Goal: Task Accomplishment & Management: Use online tool/utility

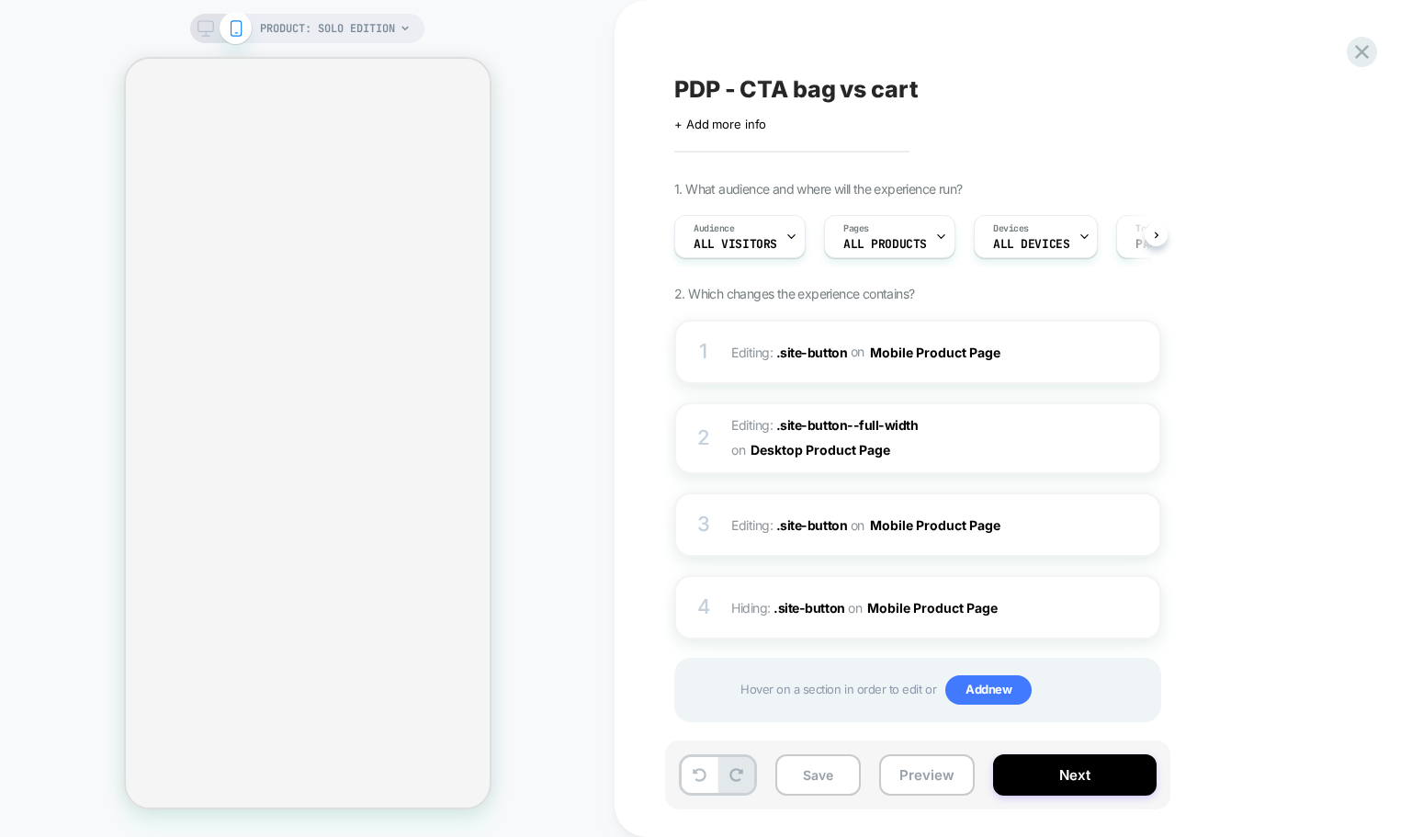
scroll to position [0, 1]
click at [766, 603] on span "Hiding : .site-button .site-button on Mobile Product Page" at bounding box center [906, 607] width 350 height 27
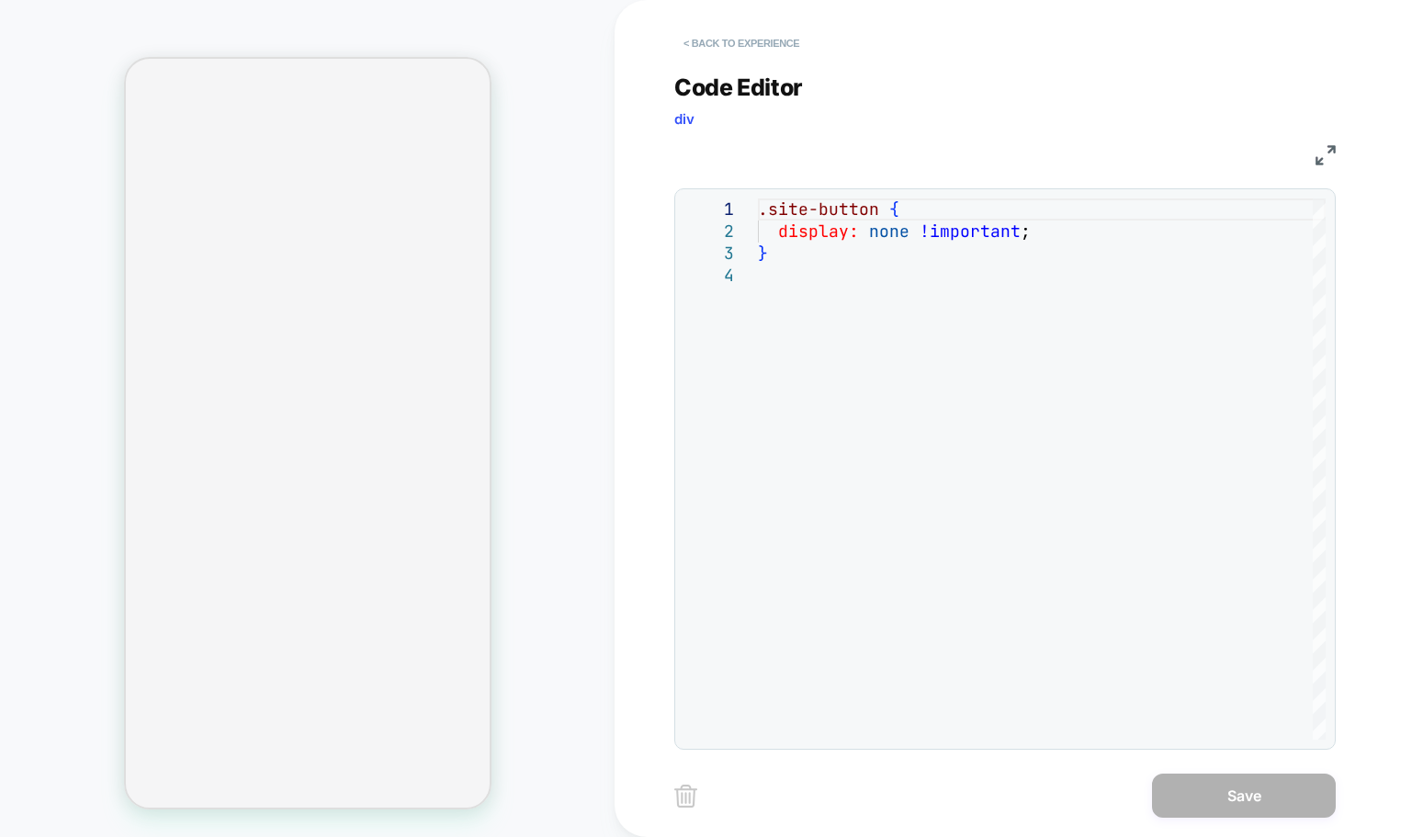
click at [684, 43] on button "< Back to experience" at bounding box center [741, 42] width 134 height 29
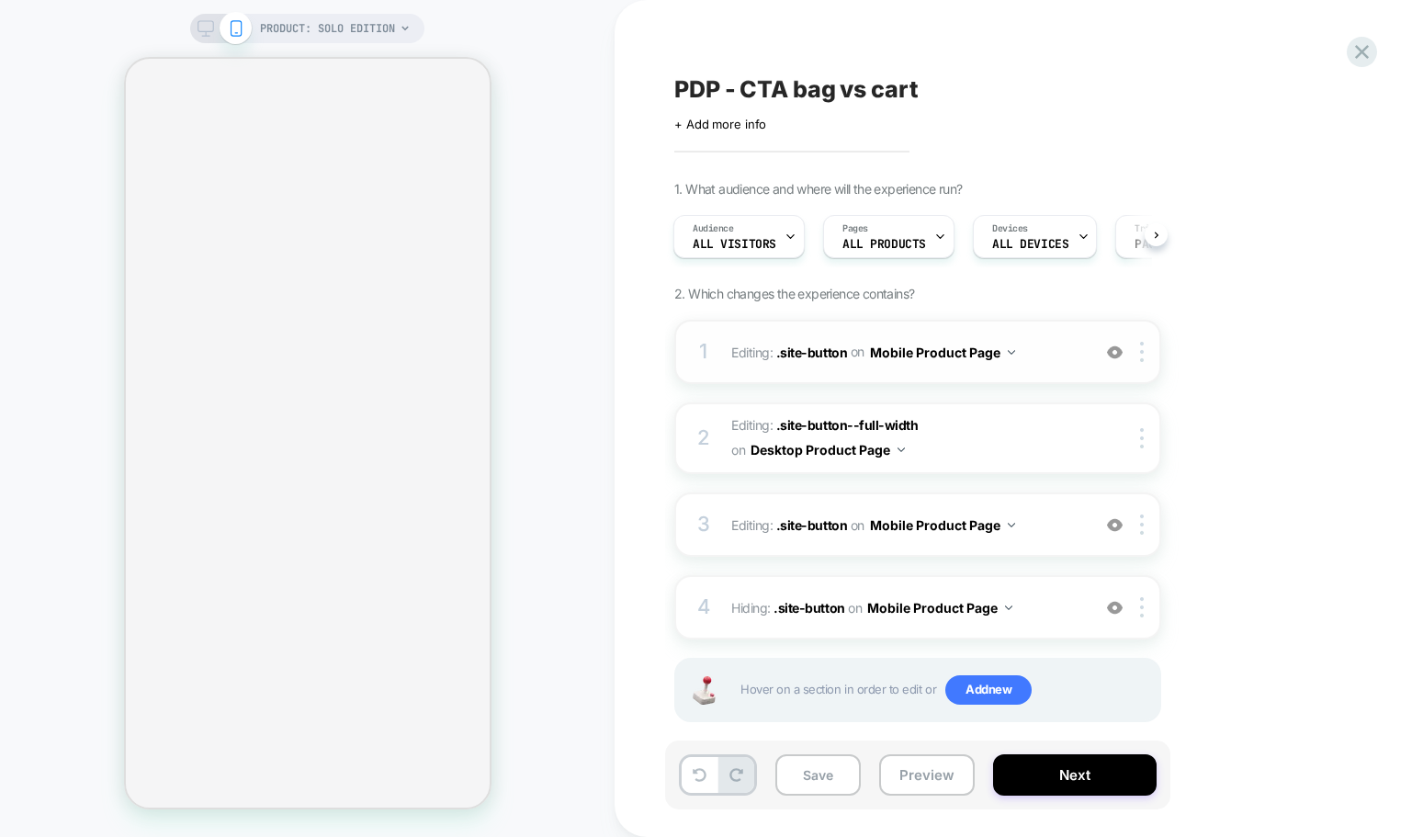
click at [1020, 355] on span "Editing : .site-button .site-button on Mobile Product Page" at bounding box center [906, 352] width 350 height 27
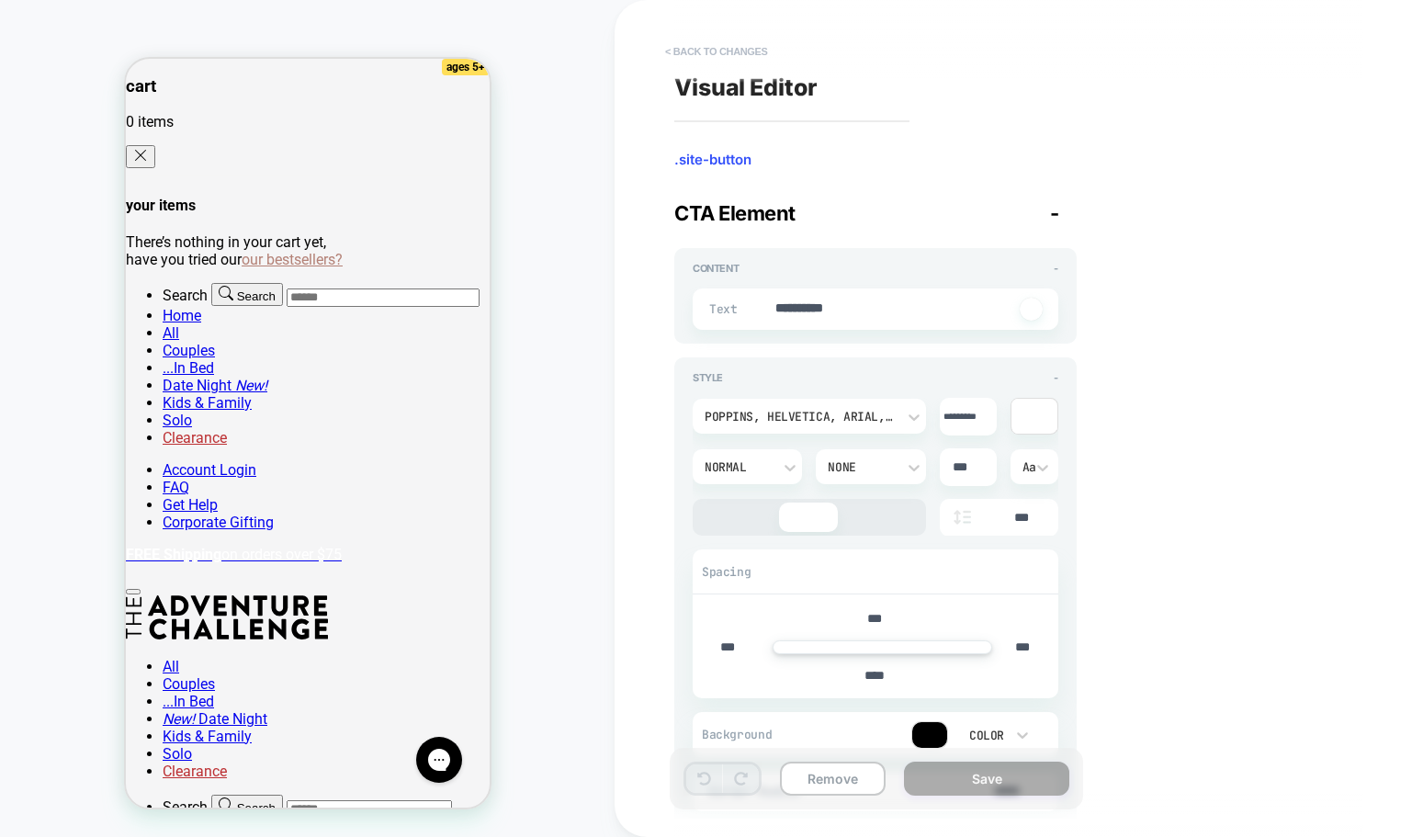
scroll to position [0, 0]
click at [656, 53] on button "< Back to changes" at bounding box center [716, 51] width 121 height 29
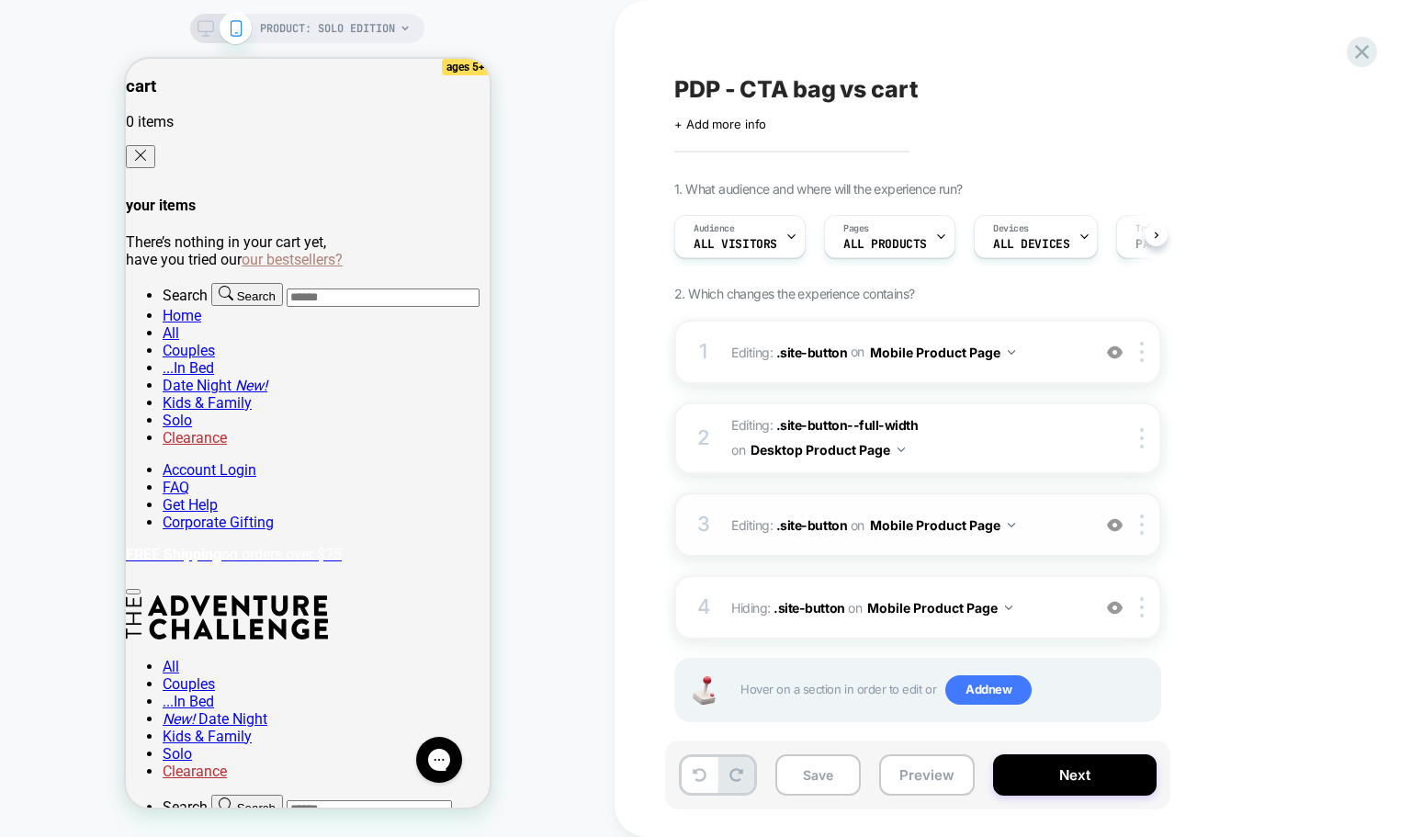
scroll to position [0, 1]
click at [1031, 532] on span "Editing : .site-button .site-button on Mobile Product Page" at bounding box center [906, 525] width 350 height 27
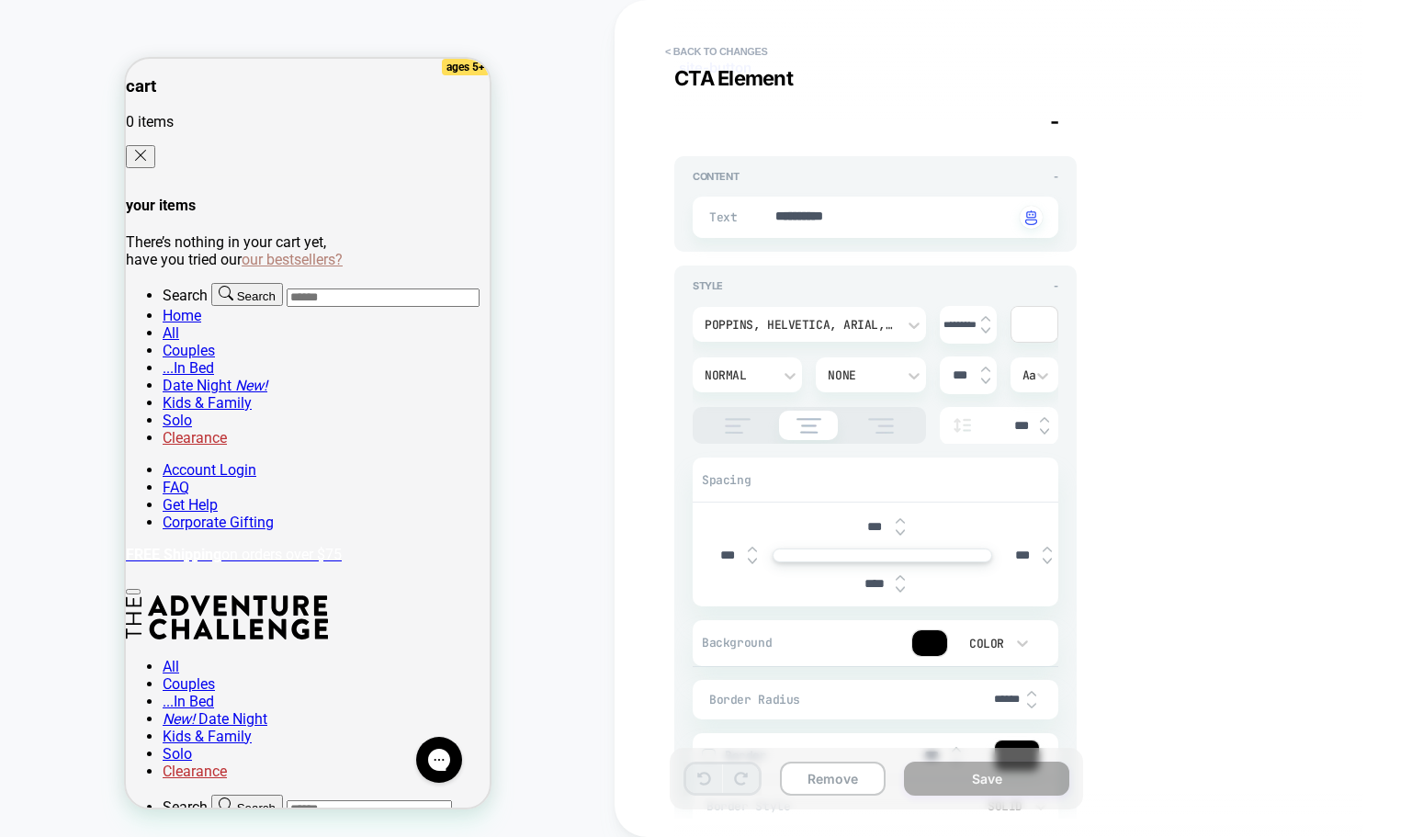
scroll to position [0, 0]
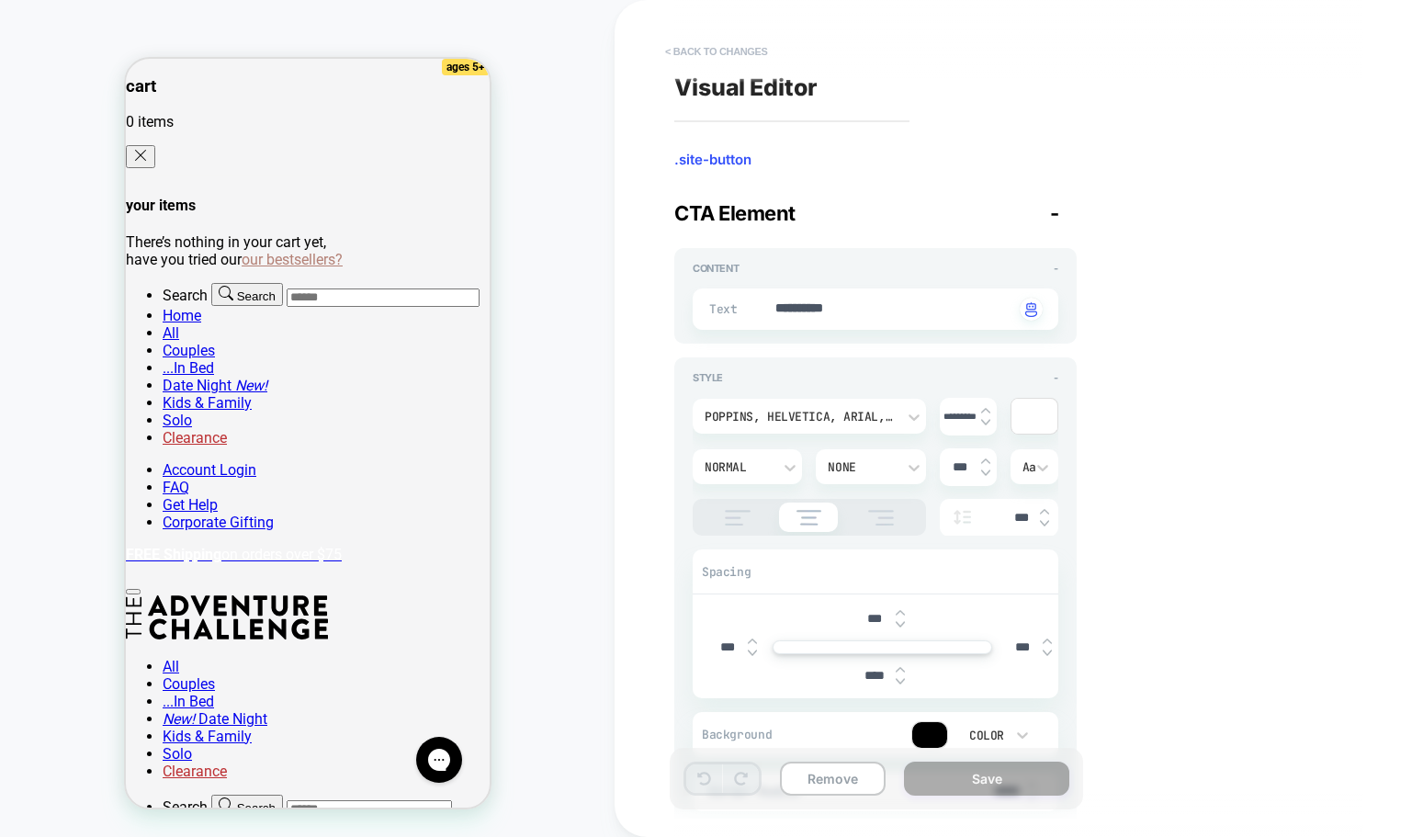
click at [671, 45] on button "< Back to changes" at bounding box center [716, 51] width 121 height 29
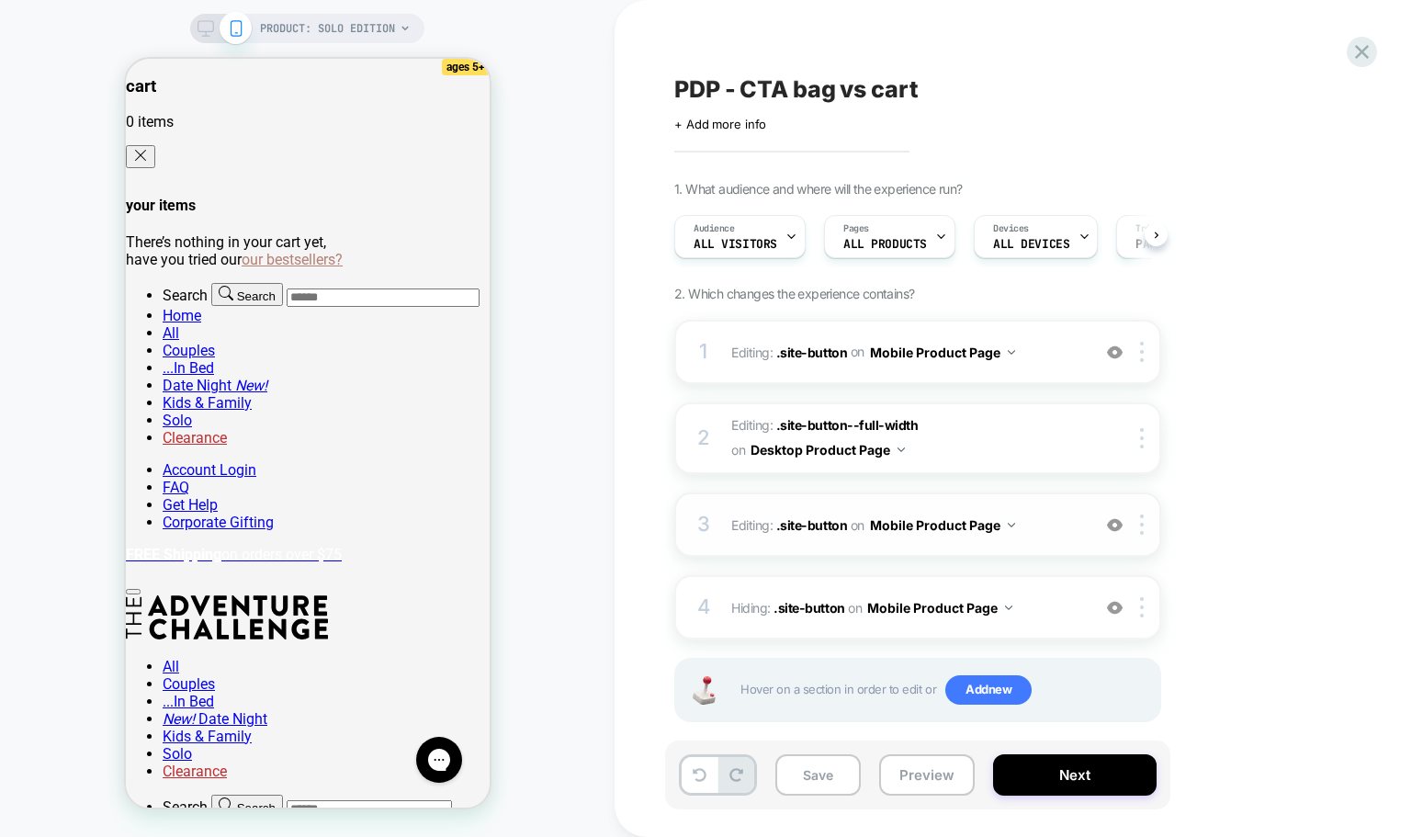
scroll to position [0, 1]
click at [1058, 533] on span "Editing : .site-button .site-button on Mobile Product Page" at bounding box center [906, 525] width 350 height 27
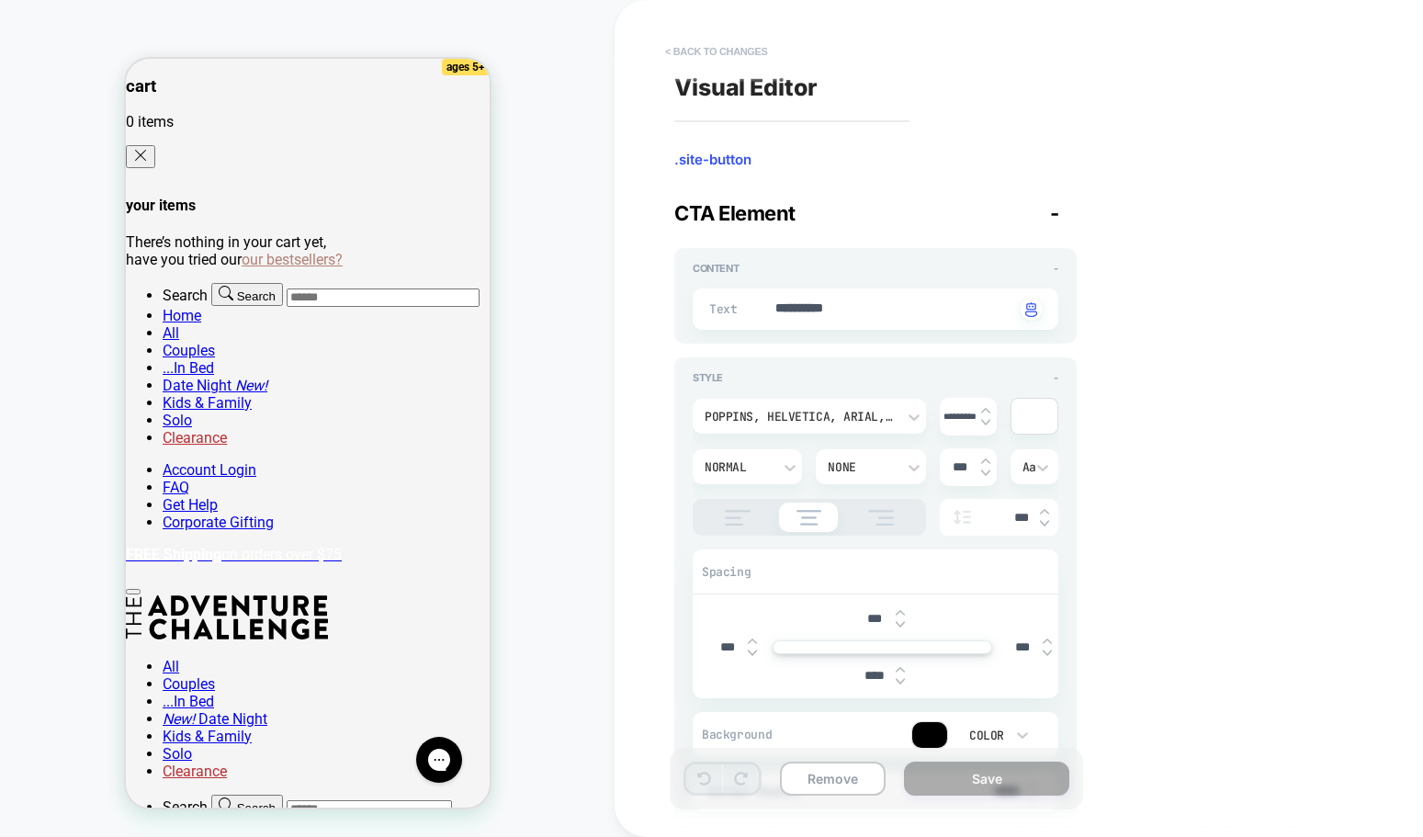
click at [677, 47] on button "< Back to changes" at bounding box center [716, 51] width 121 height 29
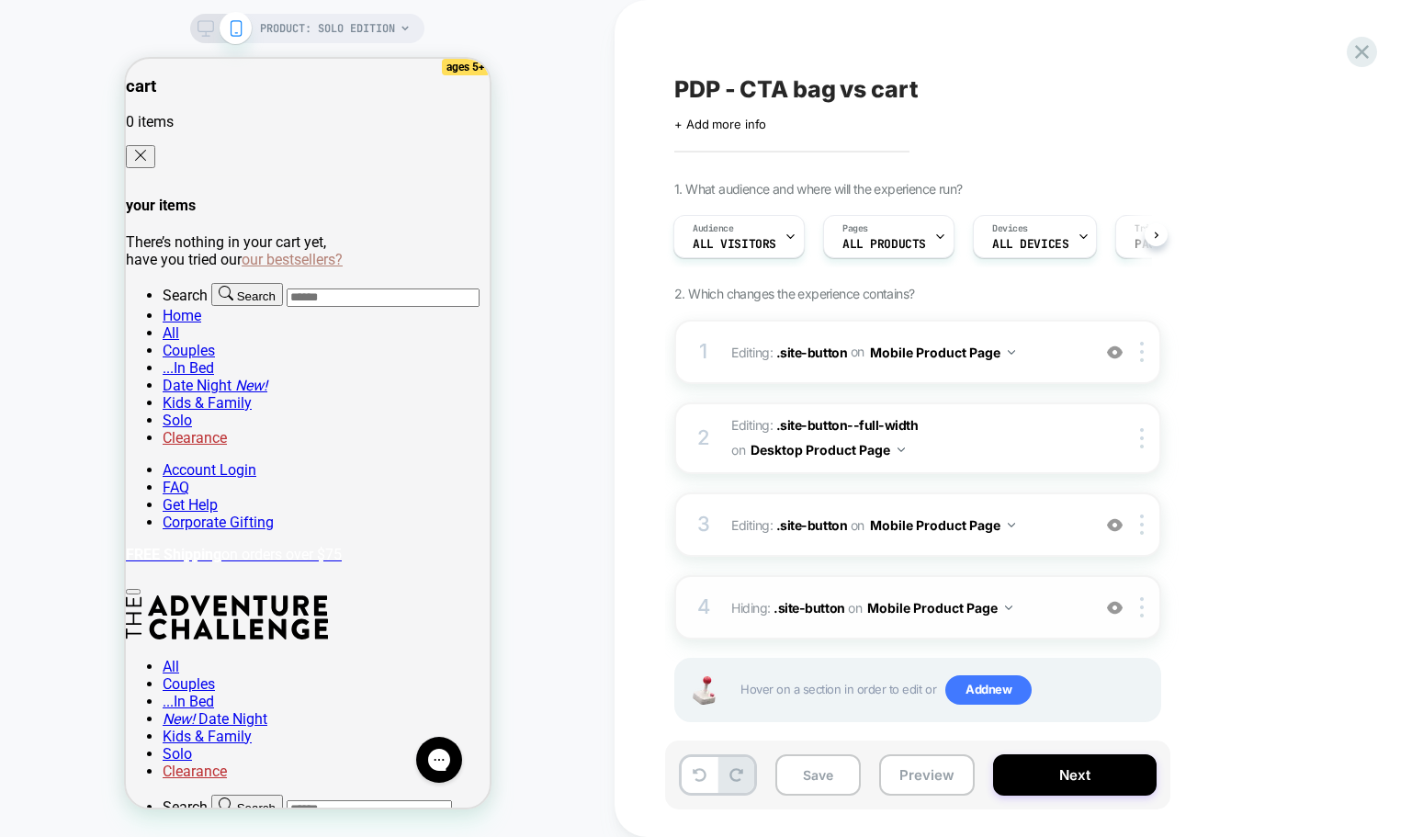
click at [1062, 609] on span "Hiding : .site-button .site-button on Mobile Product Page" at bounding box center [906, 607] width 350 height 27
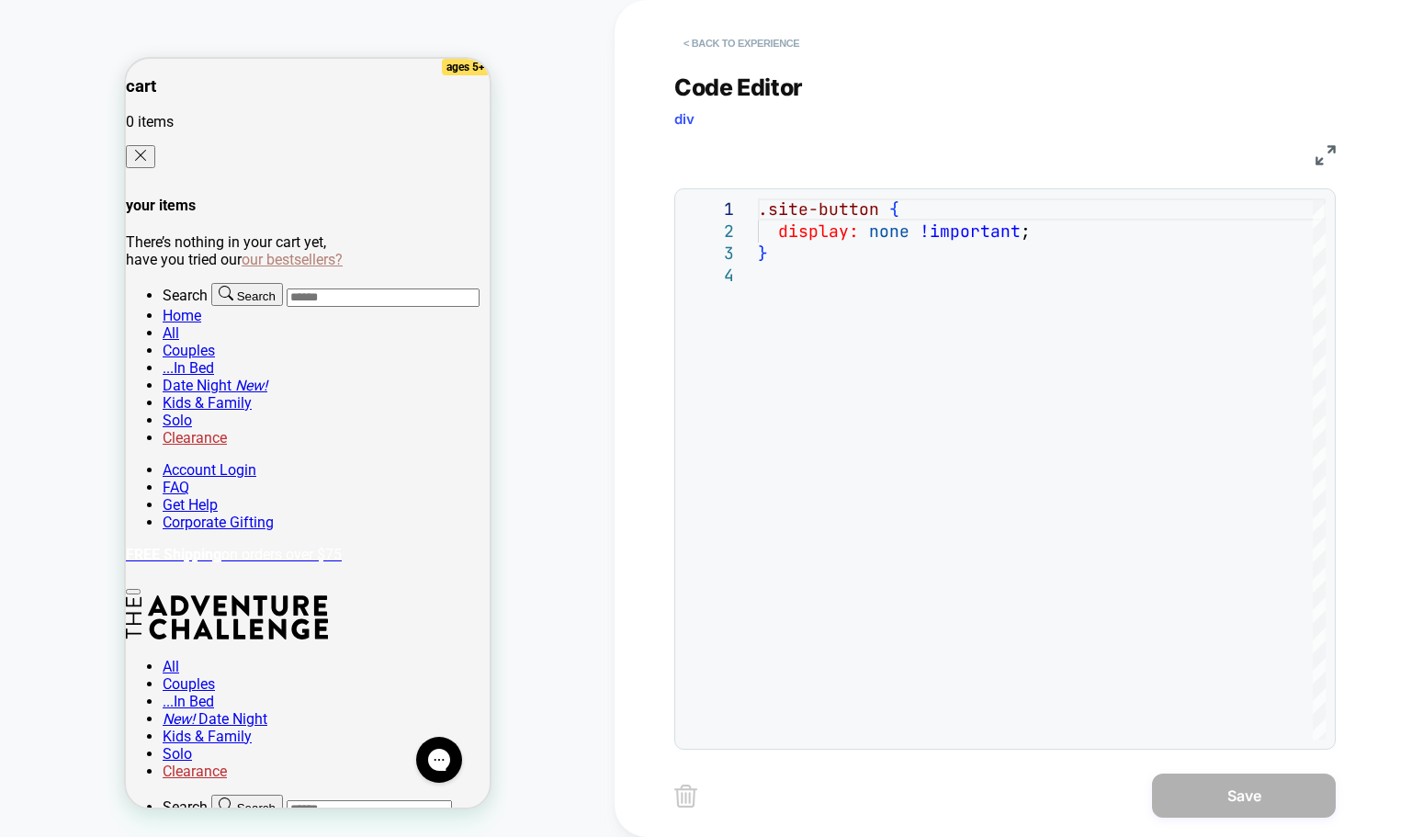
click at [690, 46] on button "< Back to experience" at bounding box center [741, 42] width 134 height 29
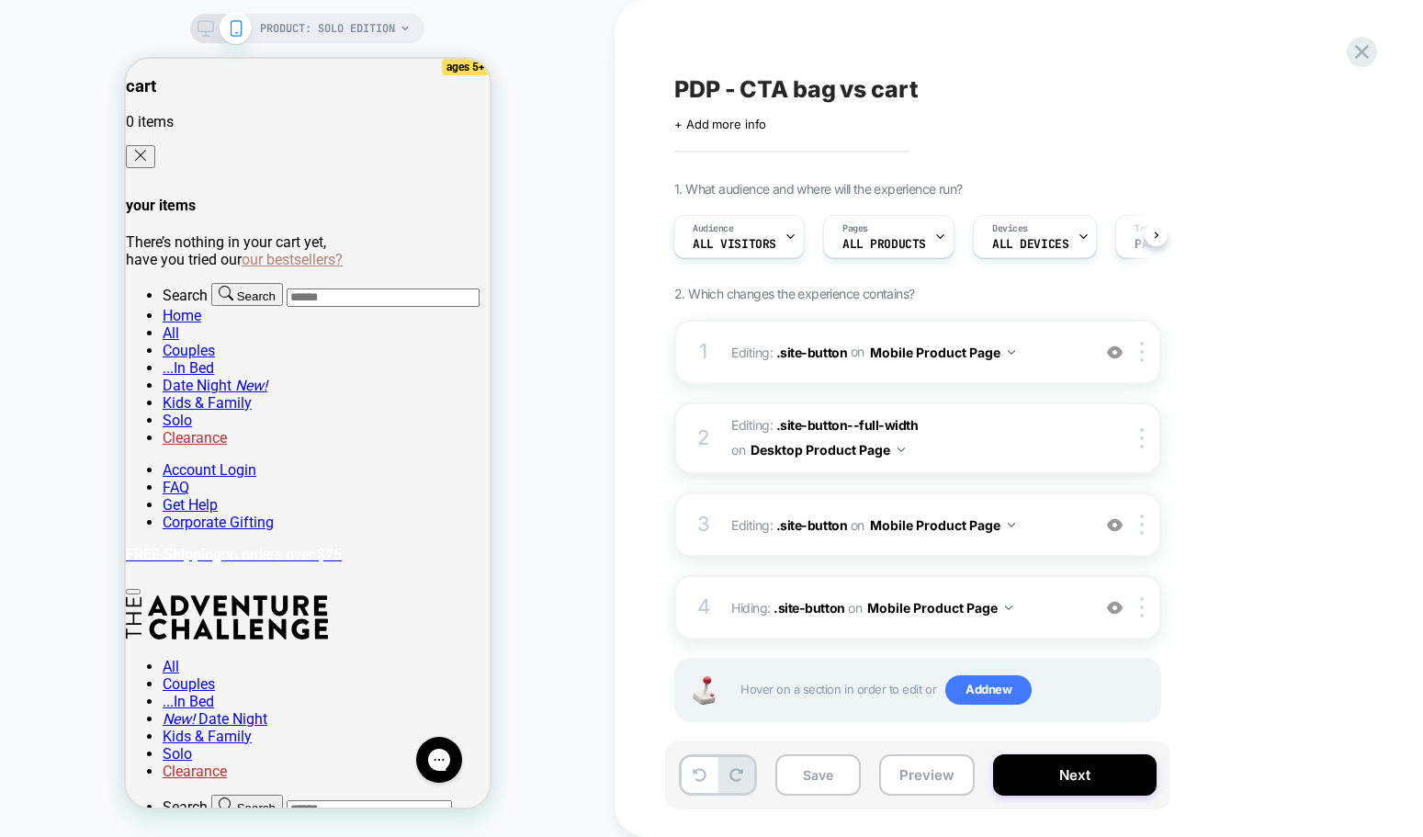
click at [892, 455] on button "Desktop Product Page" at bounding box center [827, 449] width 154 height 27
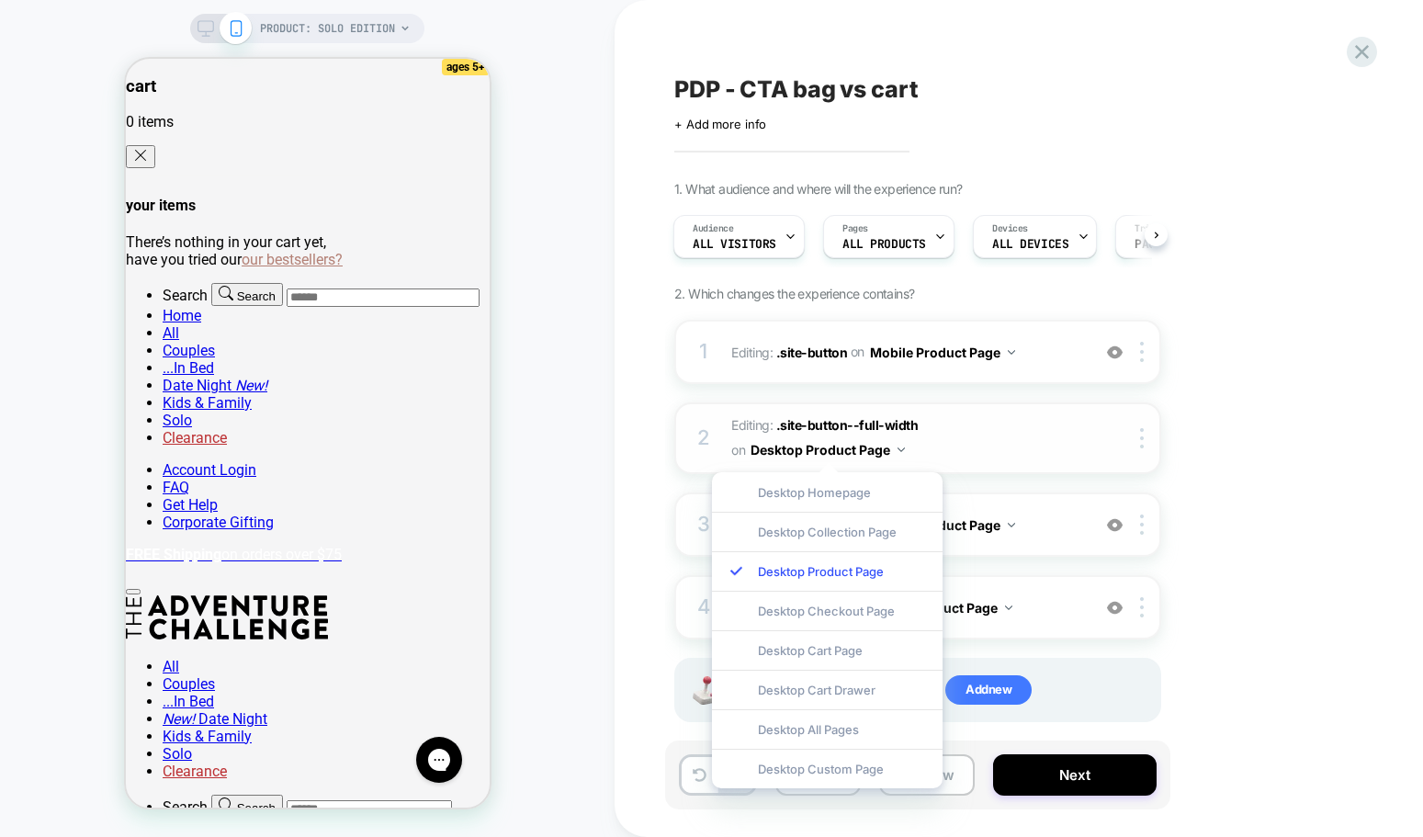
click at [947, 442] on span "Editing : .site-button--full-width .site-button--full-width on Desktop Product …" at bounding box center [906, 438] width 350 height 50
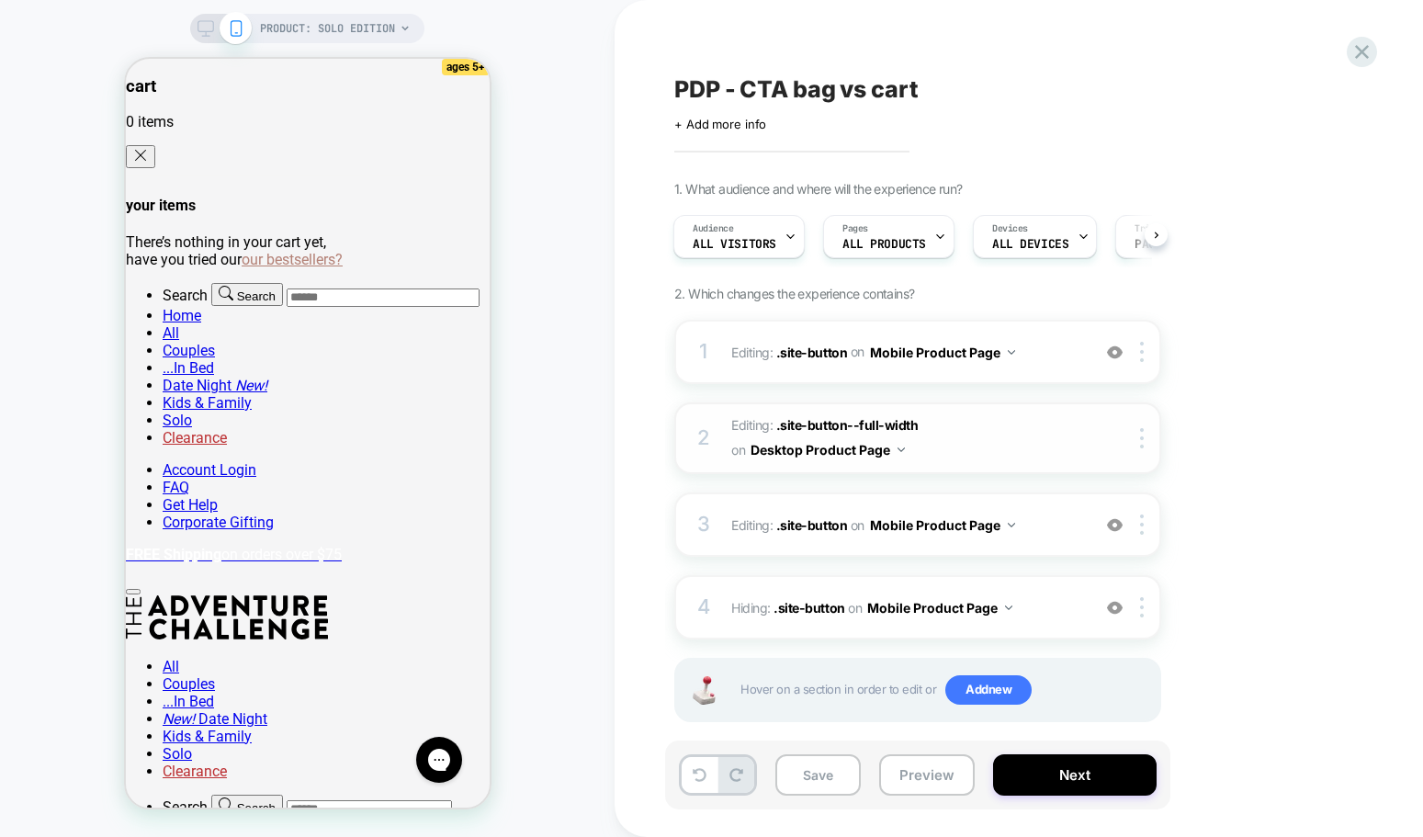
click at [947, 442] on span "Editing : .site-button--full-width .site-button--full-width on Desktop Product …" at bounding box center [906, 438] width 350 height 50
click at [874, 450] on button "Desktop Product Page" at bounding box center [827, 449] width 154 height 27
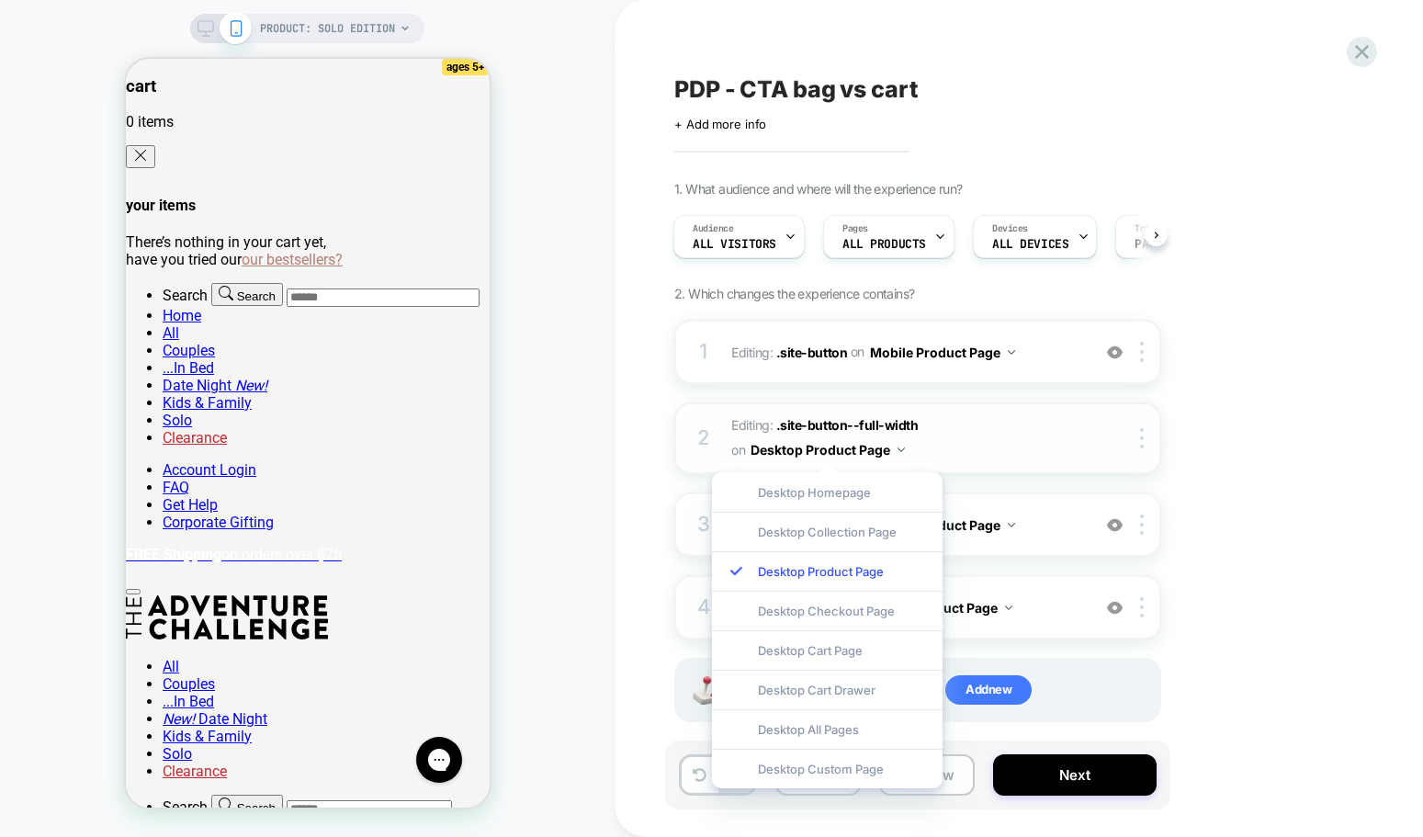
click at [990, 429] on span "Editing : .site-button--full-width .site-button--full-width on Desktop Product …" at bounding box center [906, 438] width 350 height 50
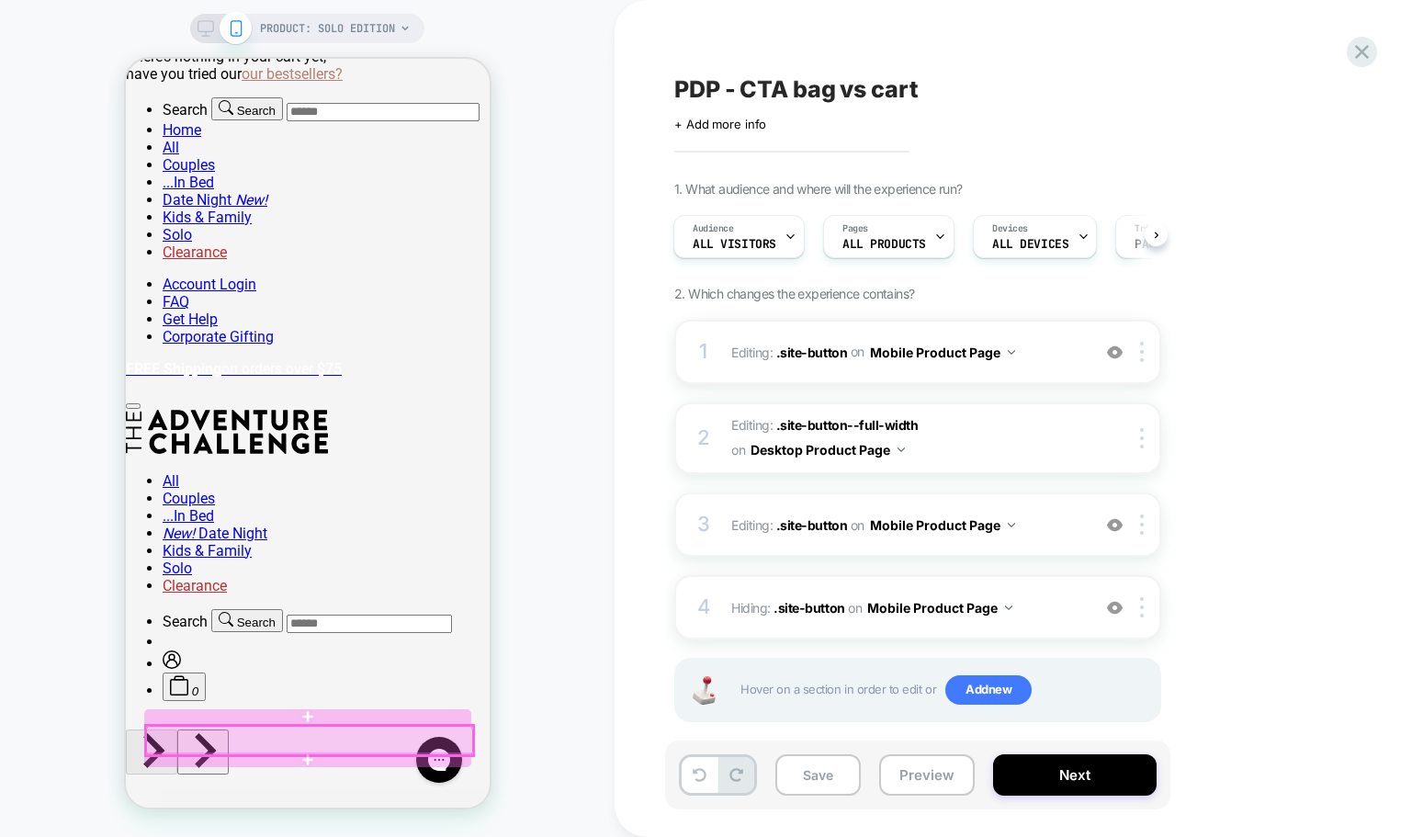
scroll to position [184, 0]
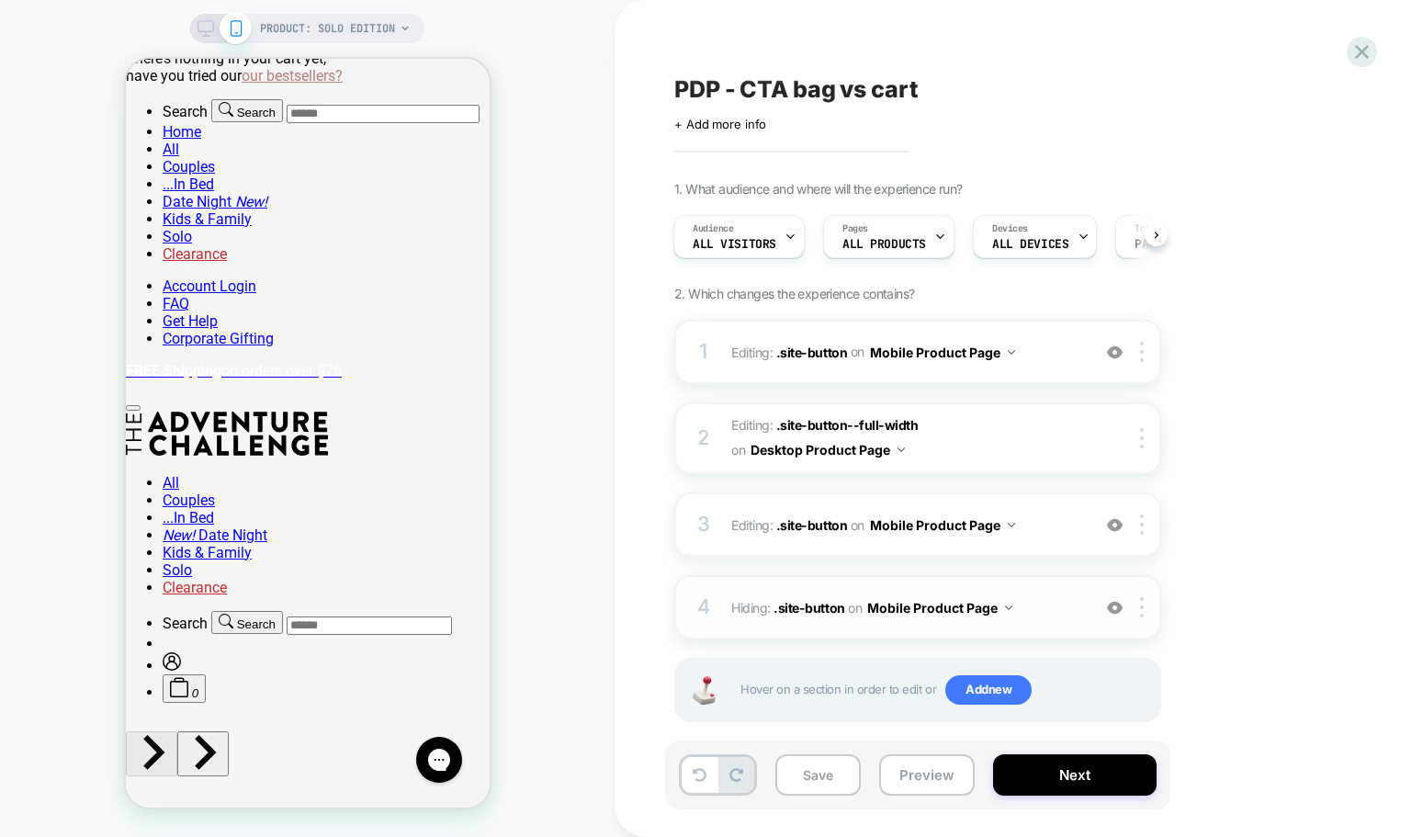
click at [1055, 605] on span "Hiding : .site-button .site-button on Mobile Product Page" at bounding box center [906, 607] width 350 height 27
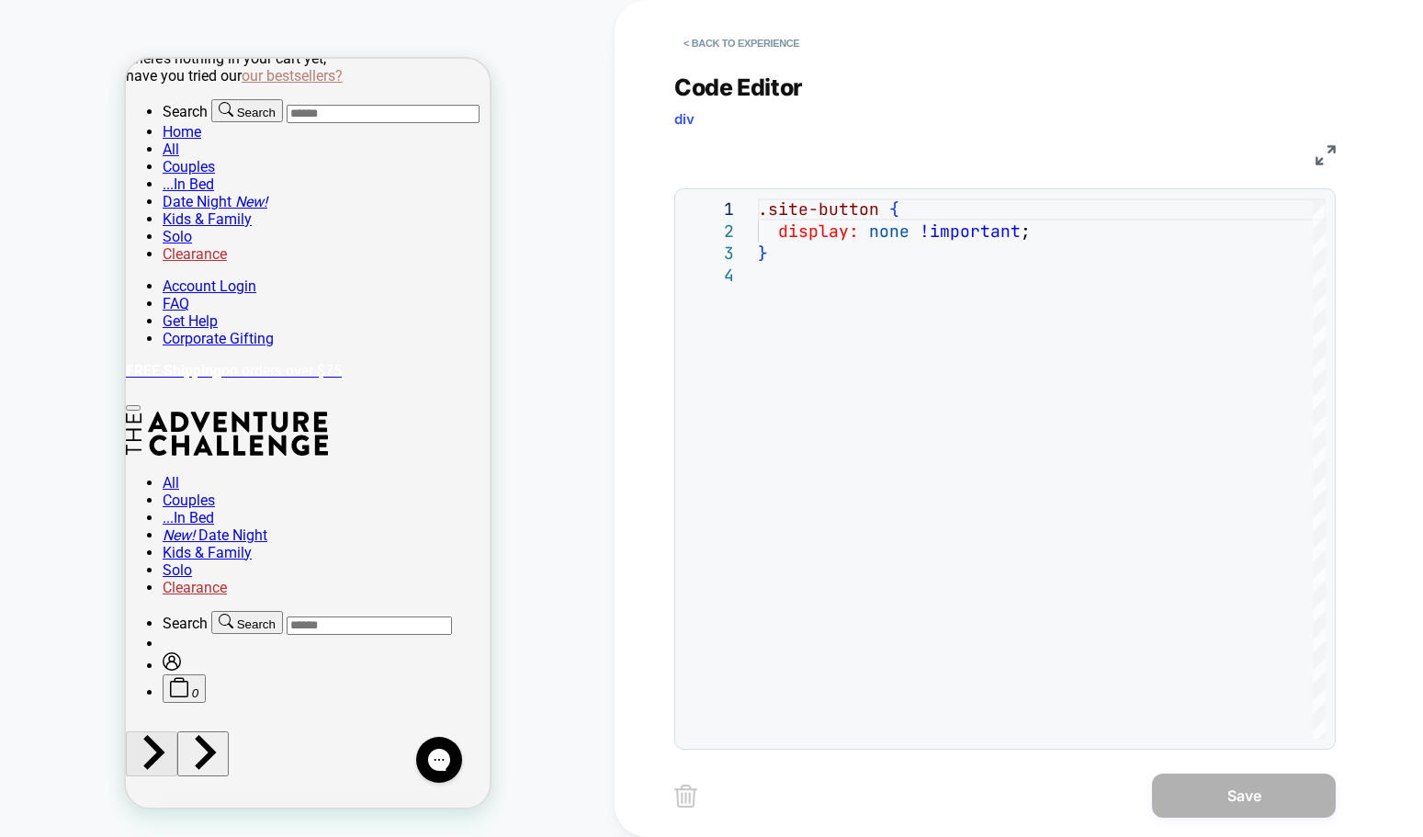
click at [695, 791] on img at bounding box center [685, 795] width 23 height 23
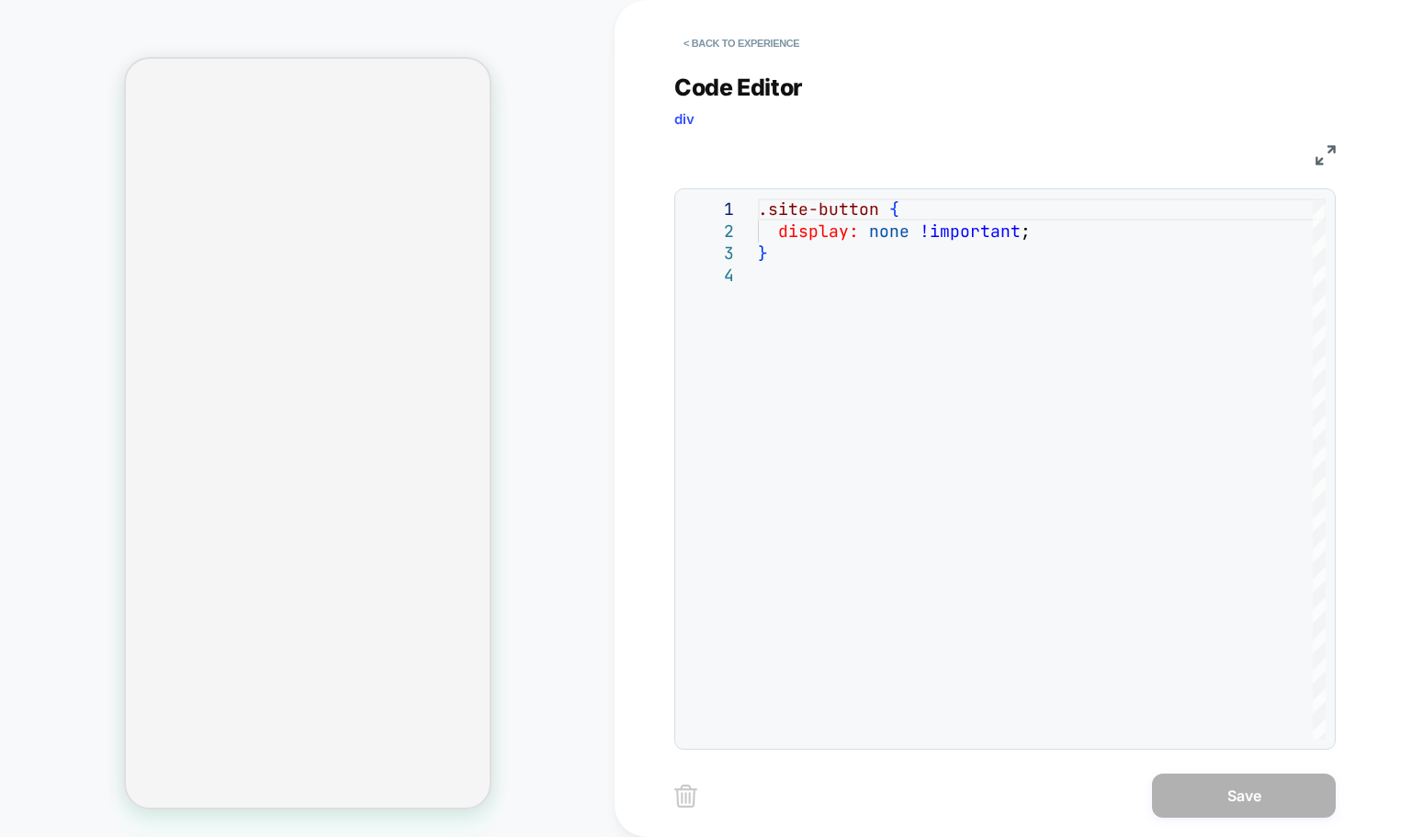
scroll to position [0, 0]
click at [703, 47] on button "< Back to experience" at bounding box center [741, 42] width 134 height 29
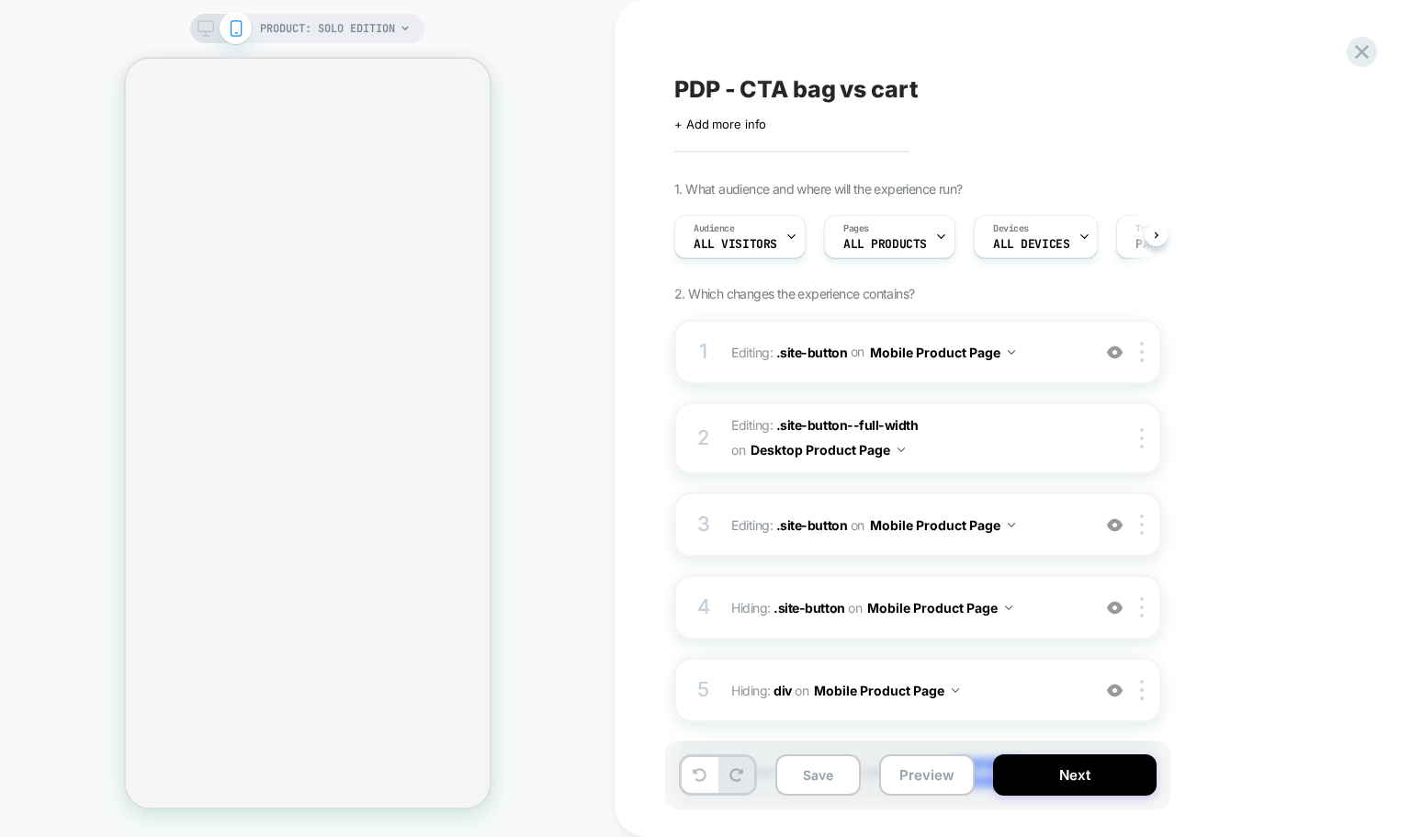
scroll to position [0, 1]
click at [1148, 611] on div at bounding box center [1145, 607] width 30 height 20
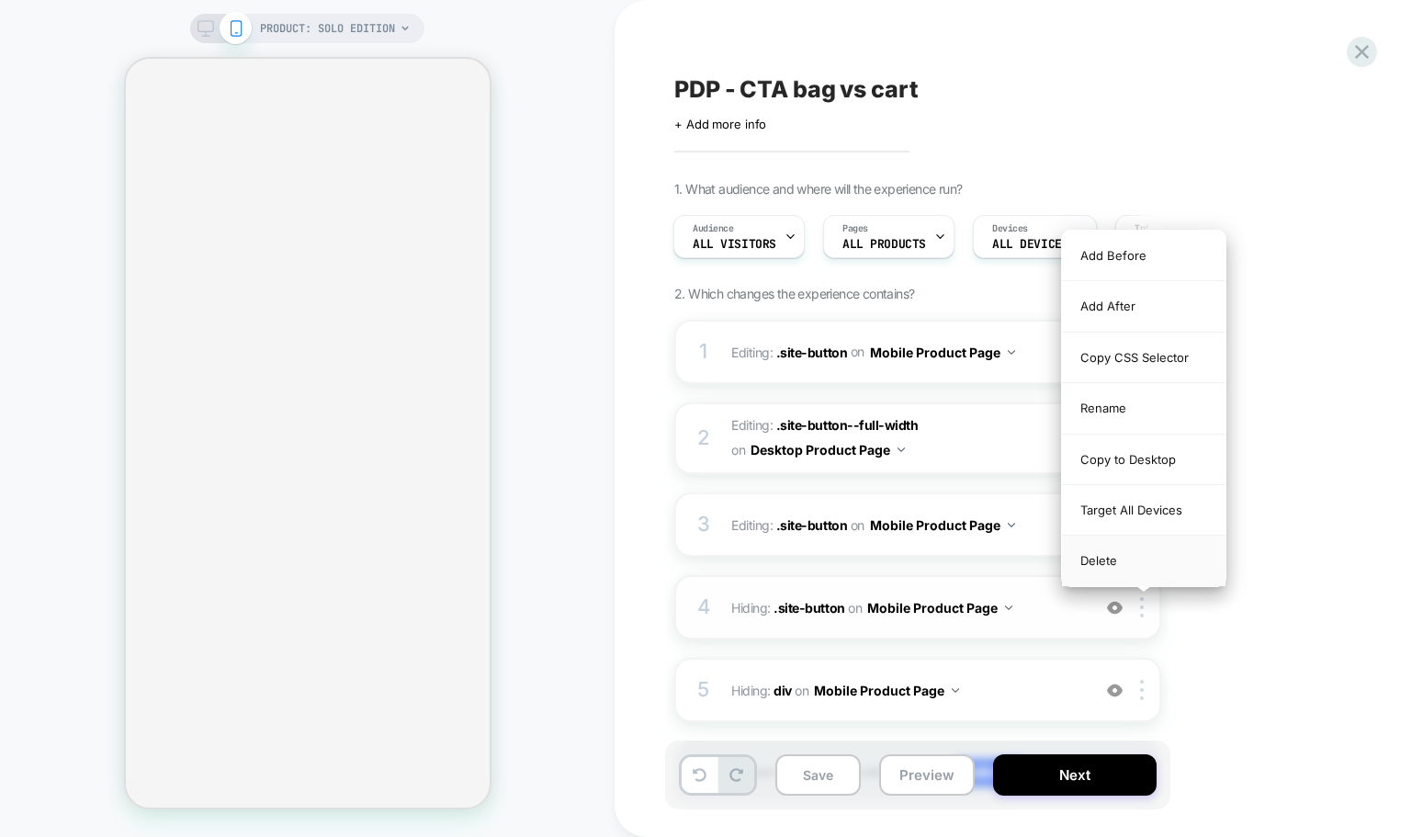
click at [1121, 568] on div "Delete" at bounding box center [1143, 560] width 163 height 50
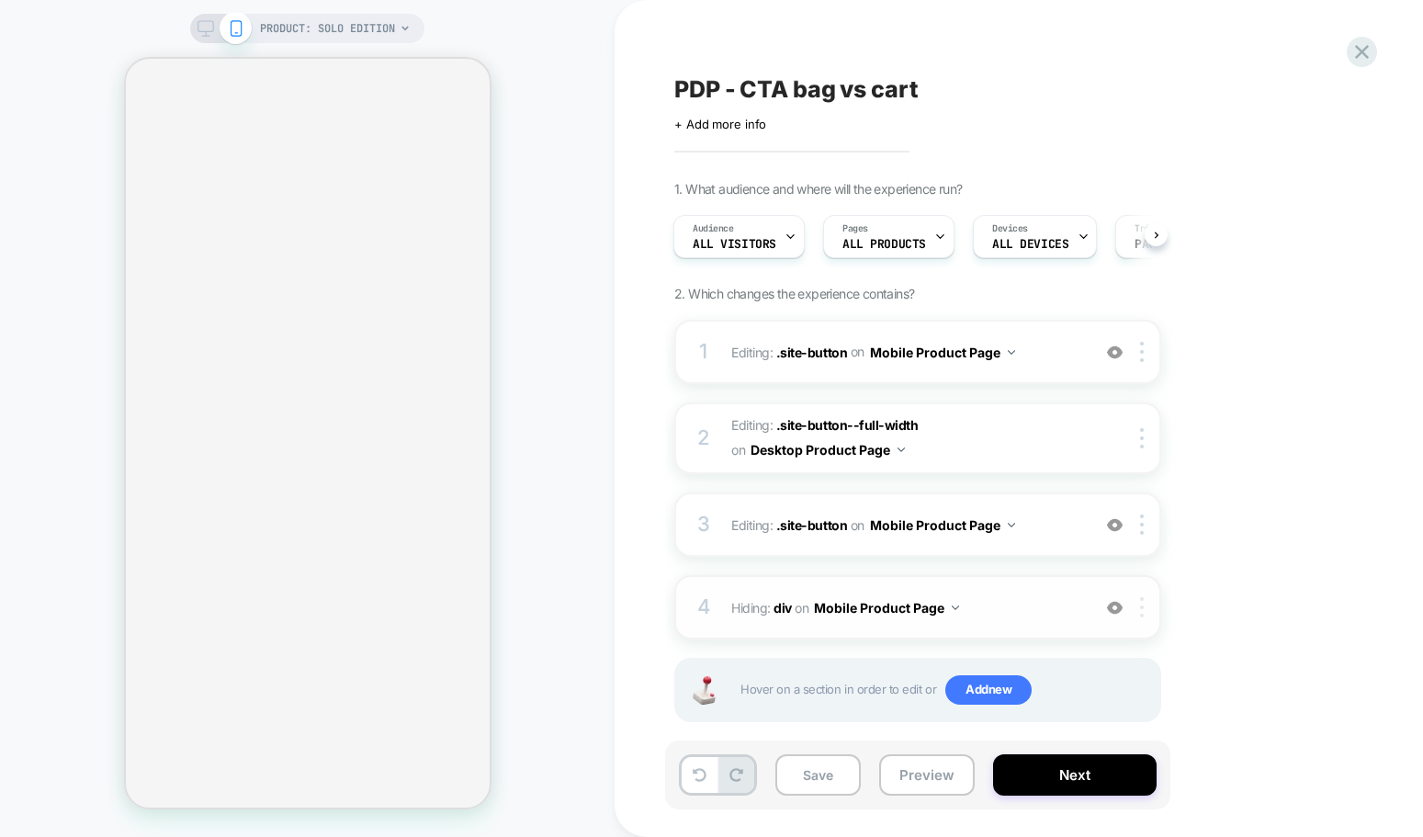
click at [1140, 612] on div at bounding box center [1145, 607] width 30 height 20
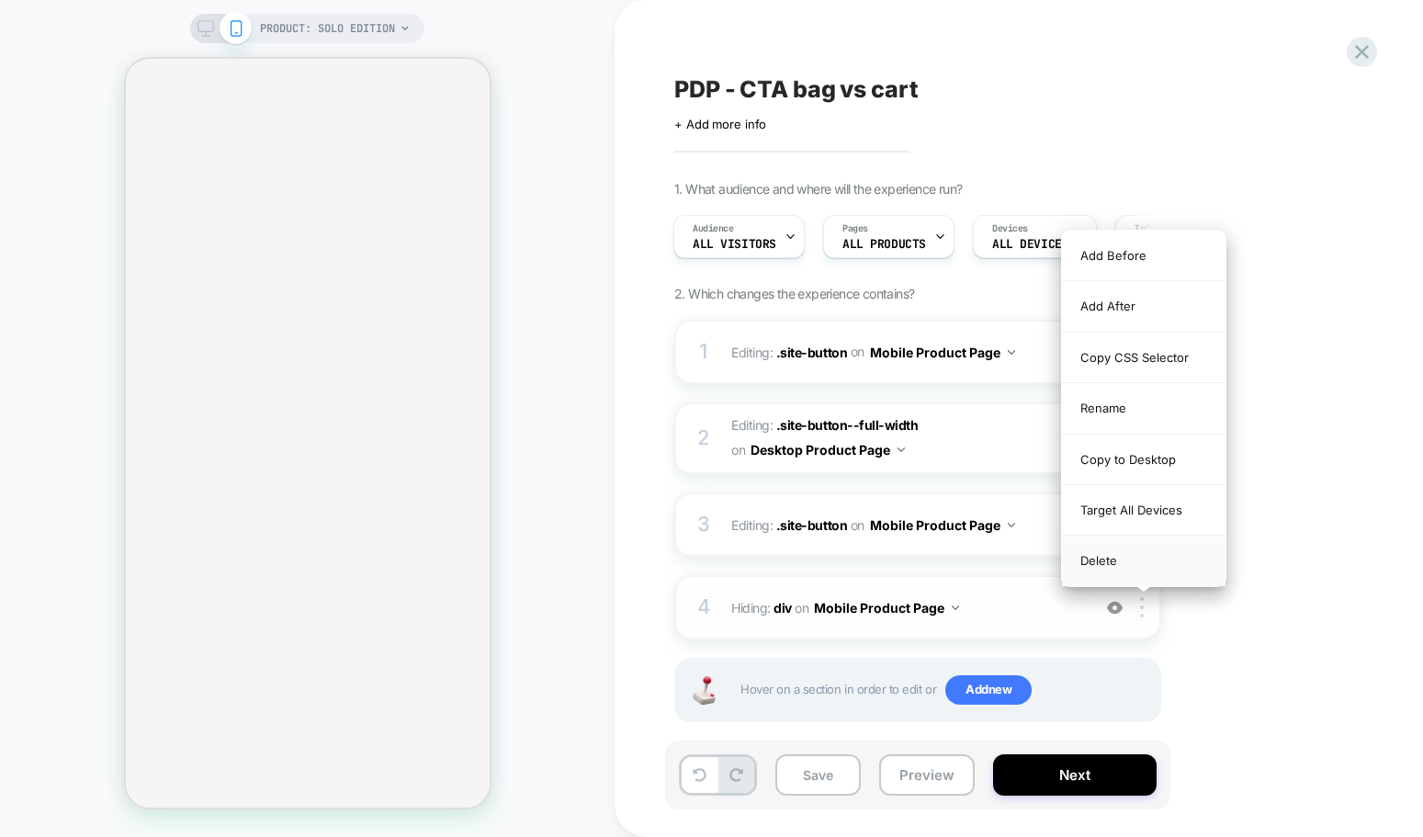
click at [1132, 569] on div "Delete" at bounding box center [1143, 560] width 163 height 50
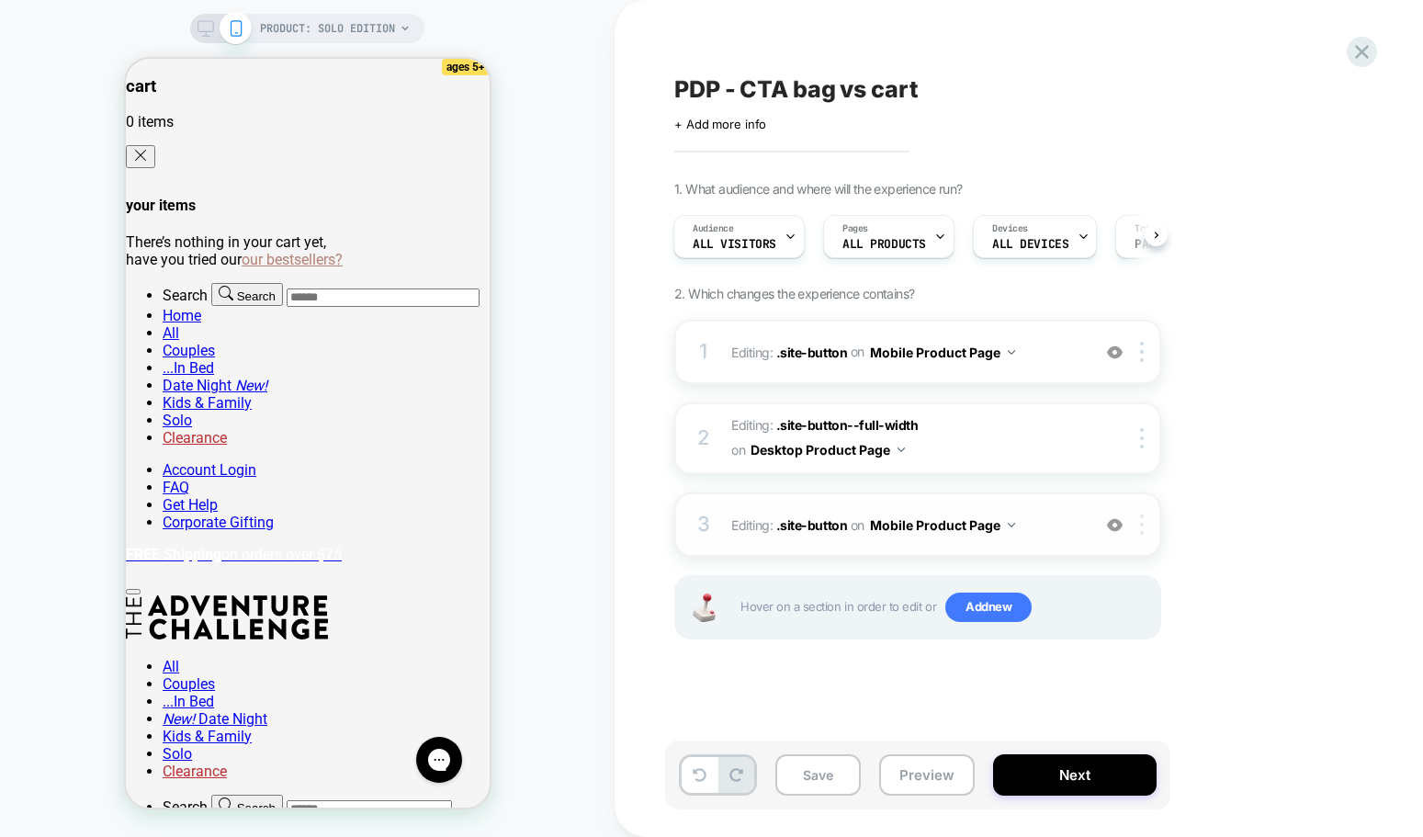
click at [1144, 532] on div at bounding box center [1145, 524] width 30 height 20
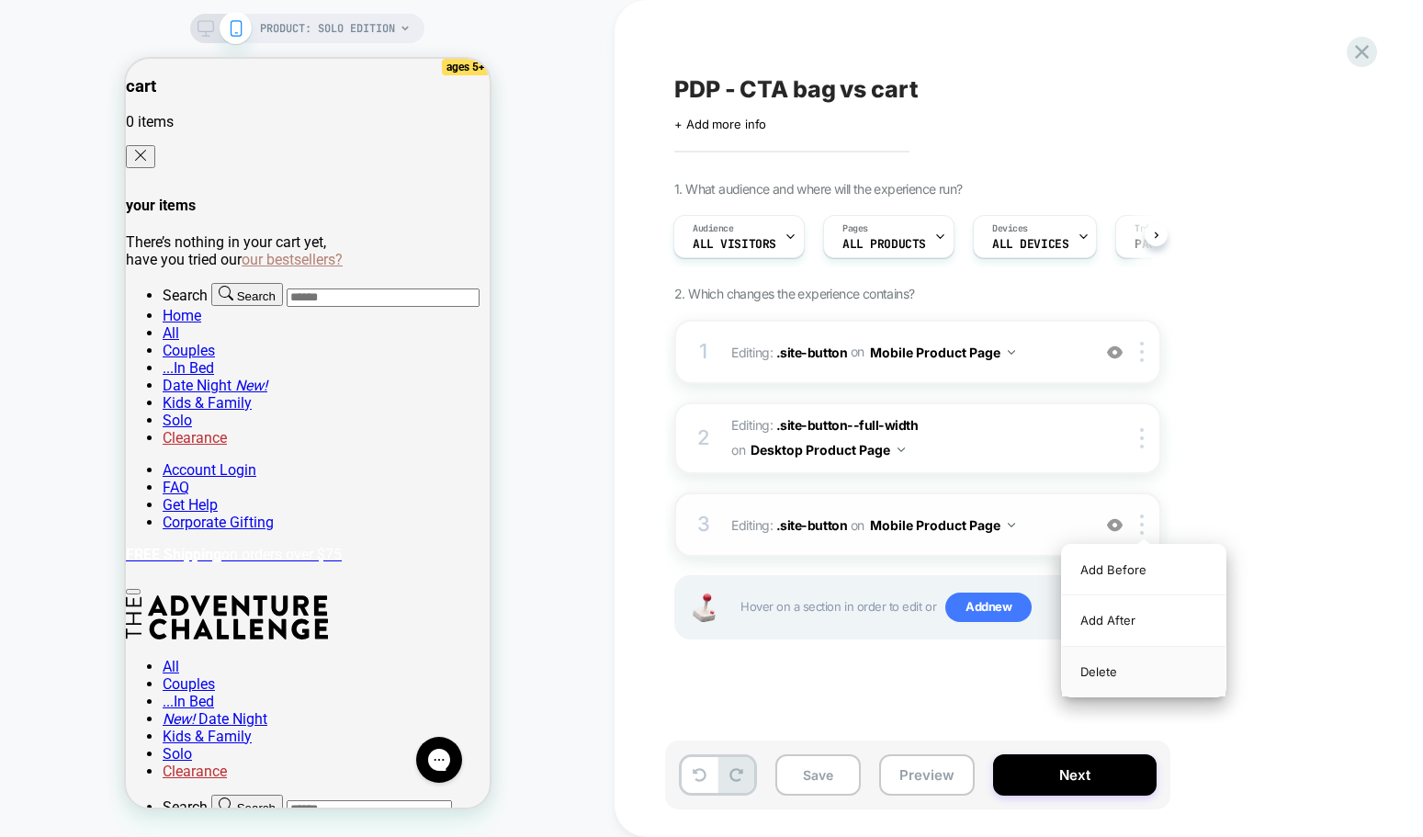
click at [1133, 670] on div "Delete" at bounding box center [1143, 672] width 163 height 50
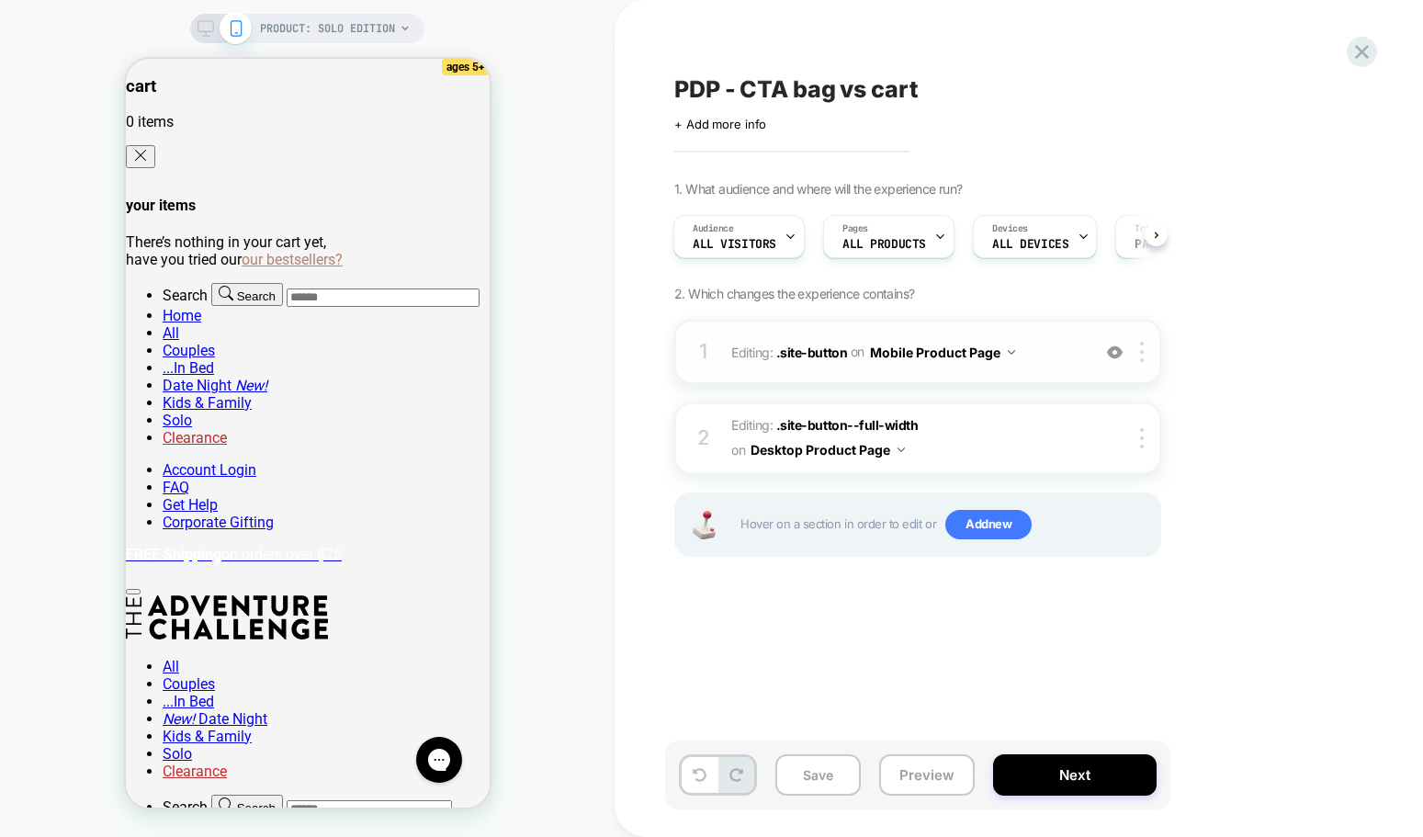
click at [1029, 353] on span "Editing : .site-button .site-button on Mobile Product Page" at bounding box center [906, 352] width 350 height 27
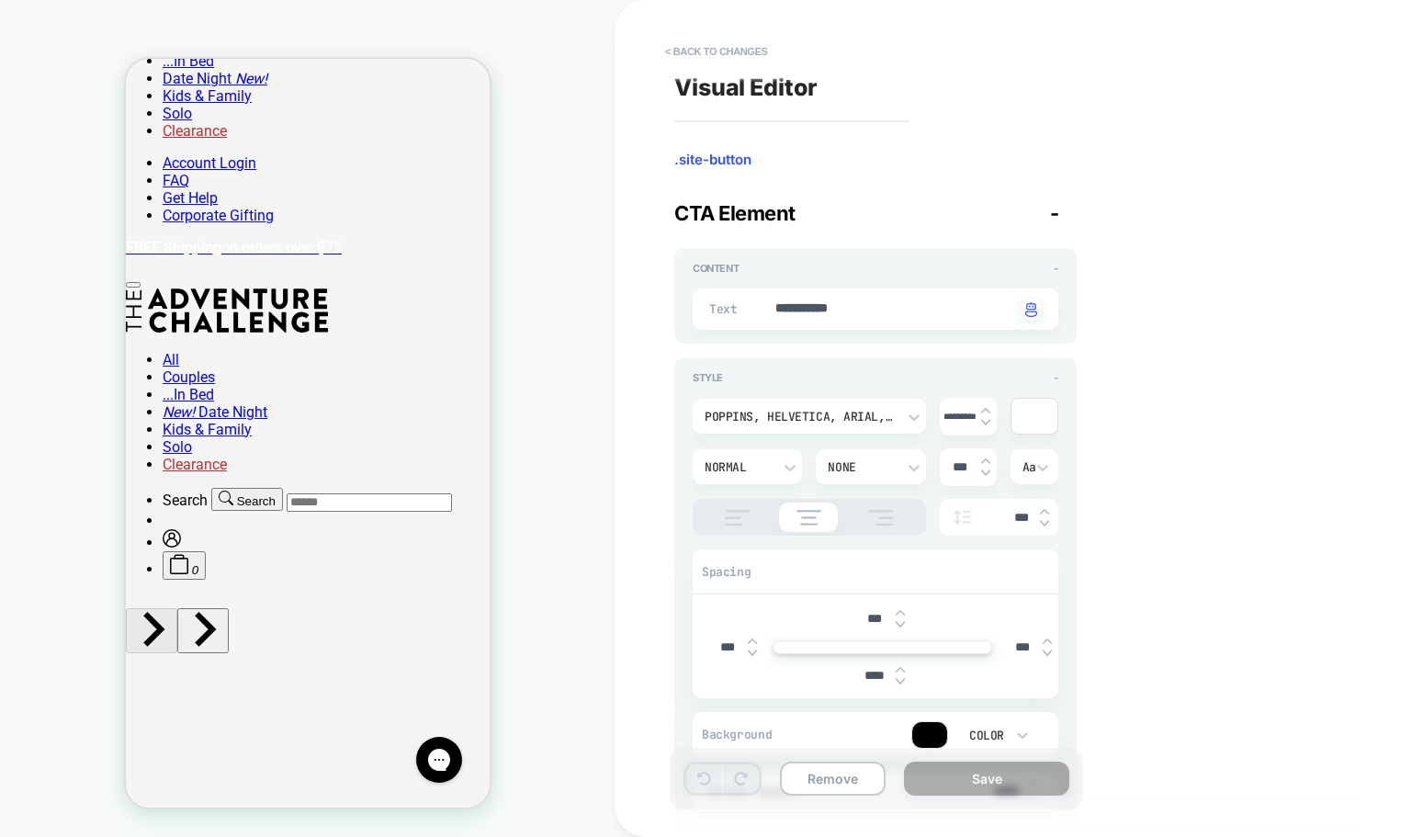
scroll to position [320, 0]
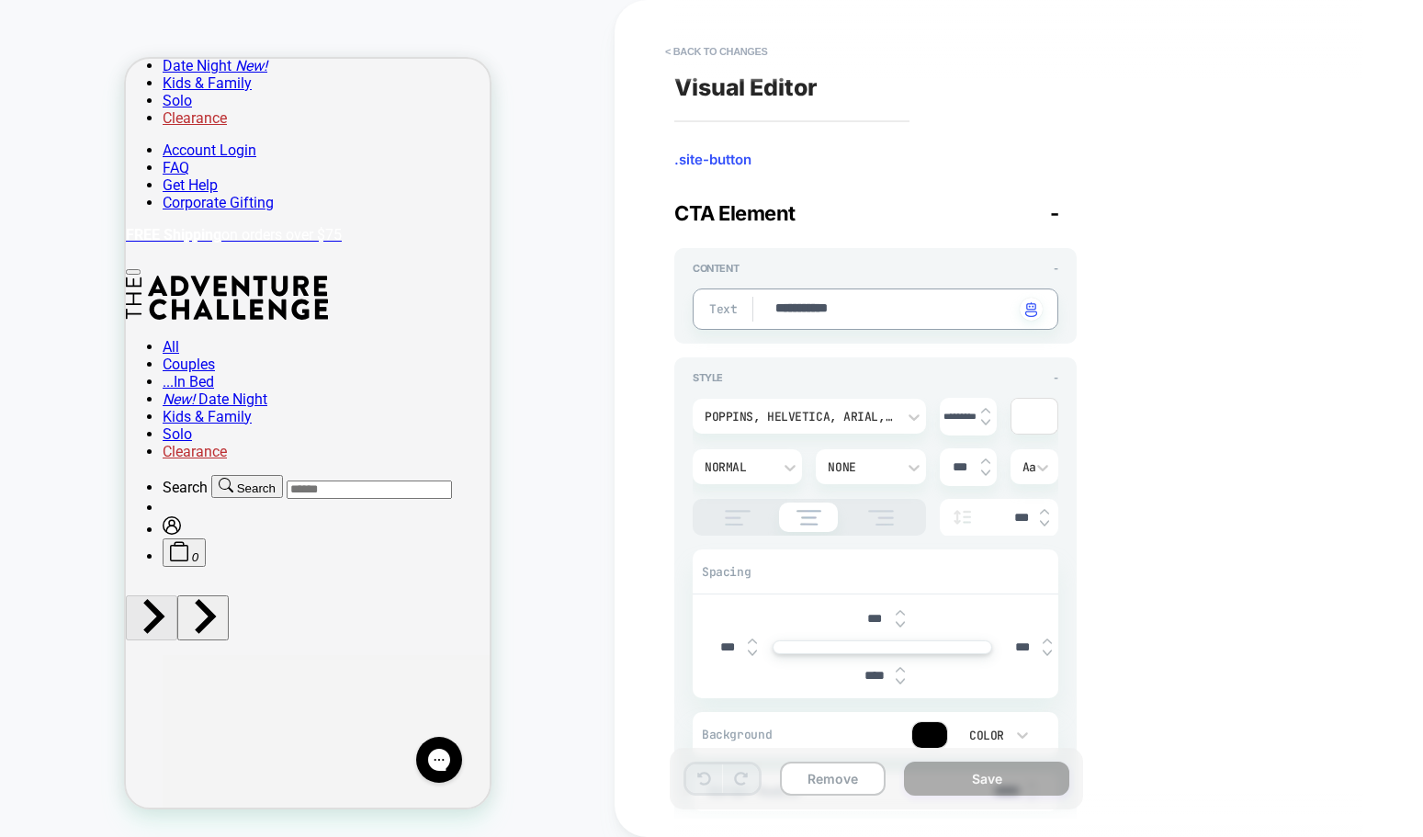
click at [830, 300] on textarea "**********" at bounding box center [893, 309] width 241 height 20
type textarea "*"
type textarea "********"
type textarea "*"
type textarea "*********"
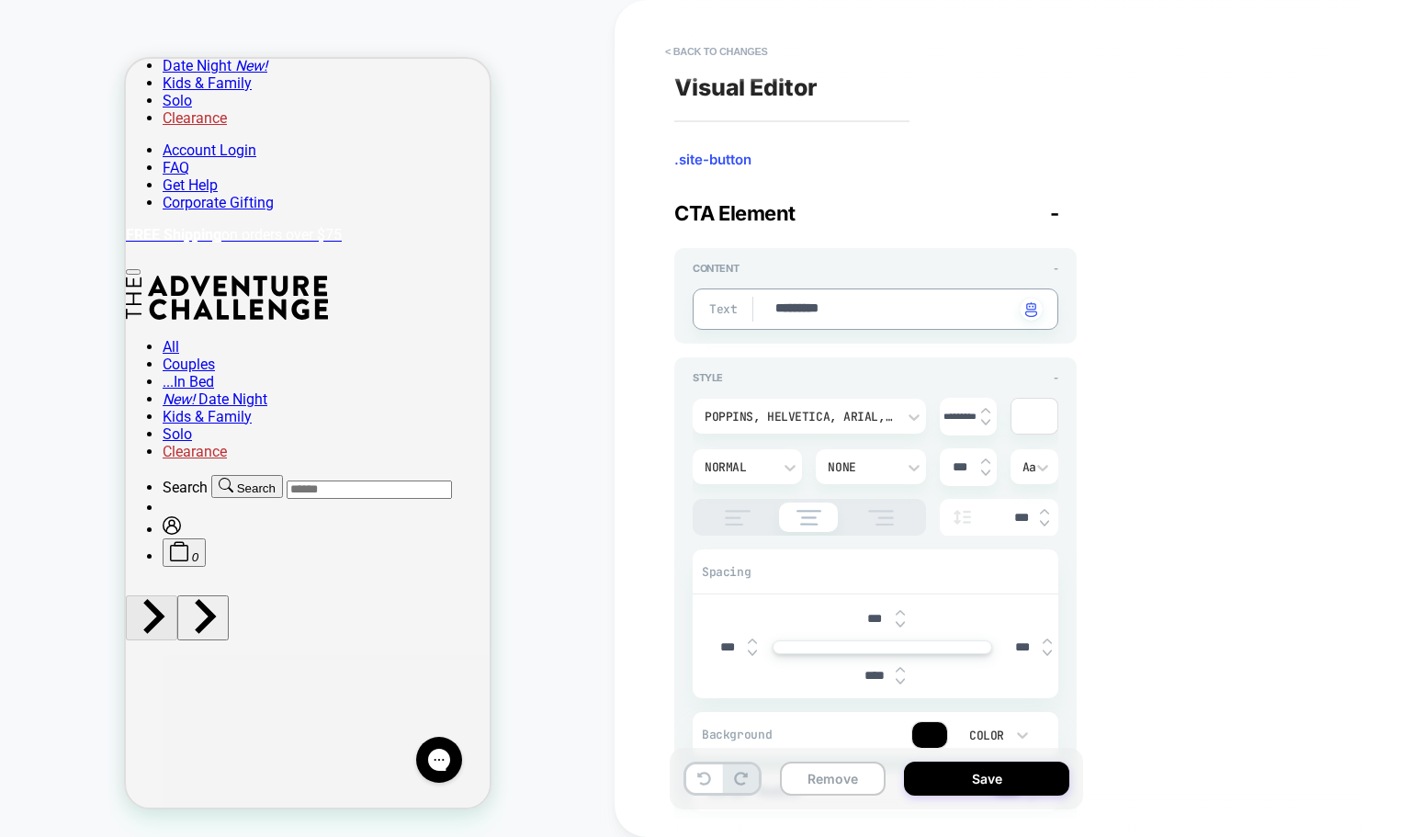
type textarea "*"
type textarea "**********"
type textarea "*"
type textarea "**********"
click at [1011, 770] on button "Save" at bounding box center [986, 778] width 165 height 34
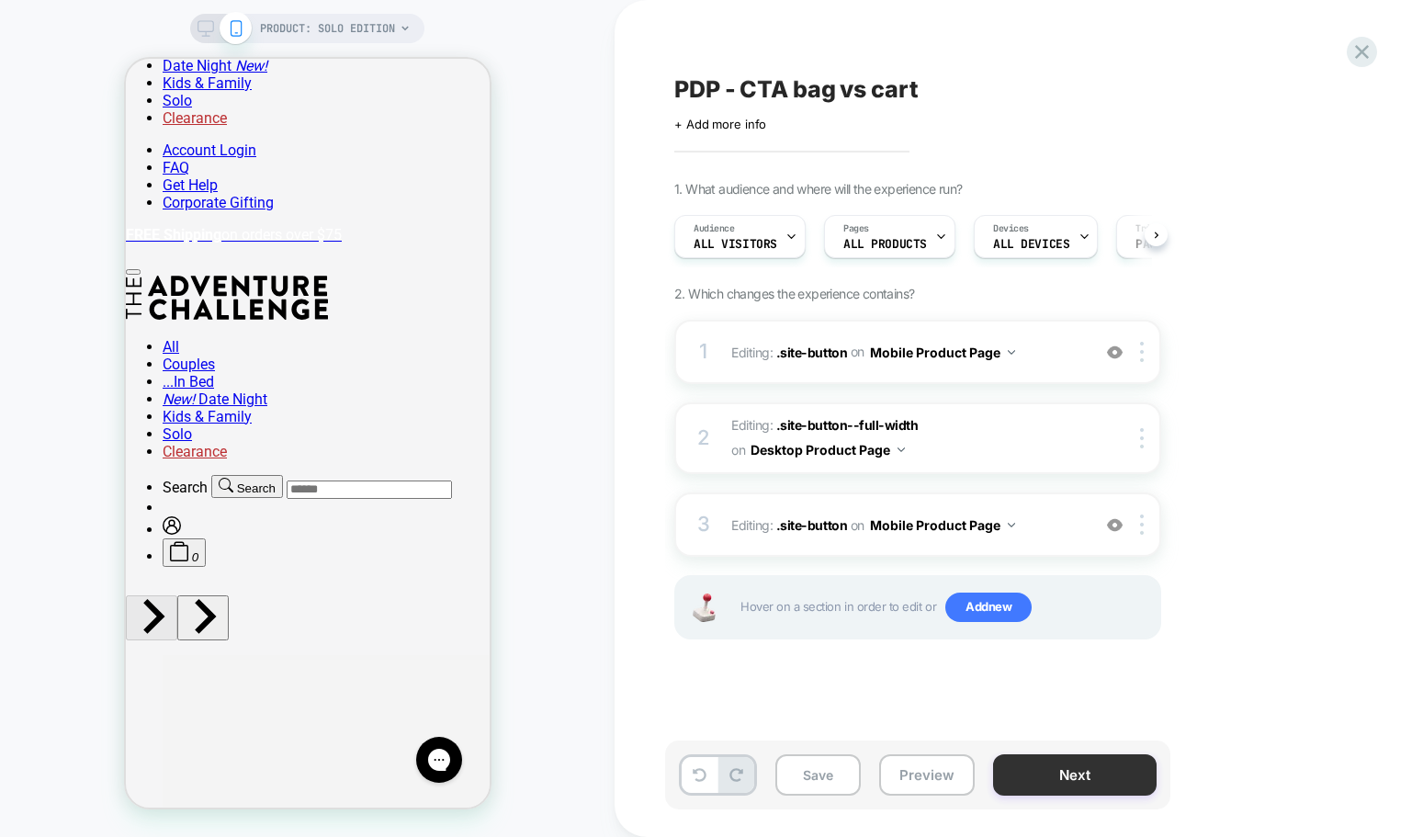
scroll to position [0, 1]
click at [1144, 360] on div at bounding box center [1145, 352] width 30 height 20
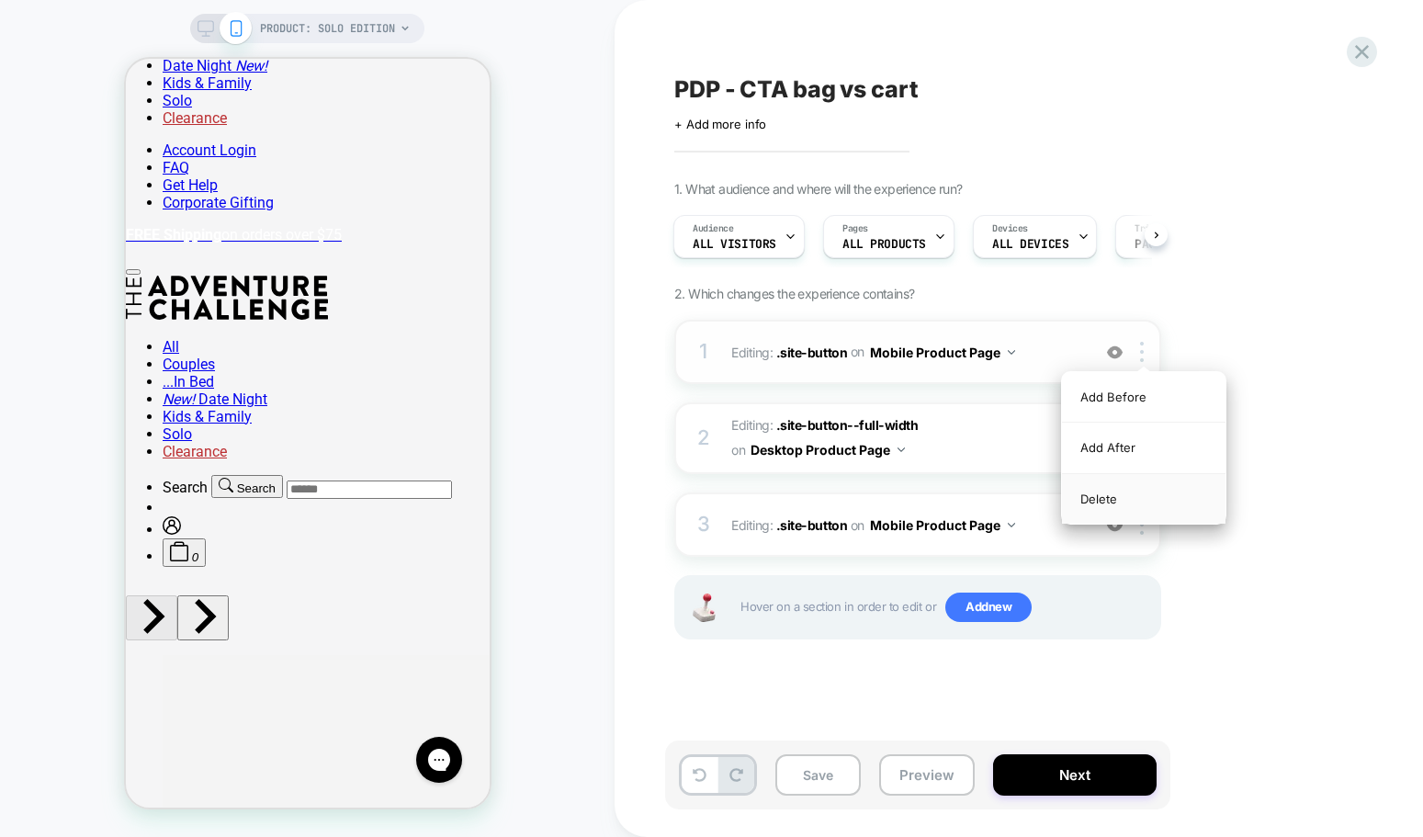
click at [1124, 494] on div "Delete" at bounding box center [1143, 499] width 163 height 50
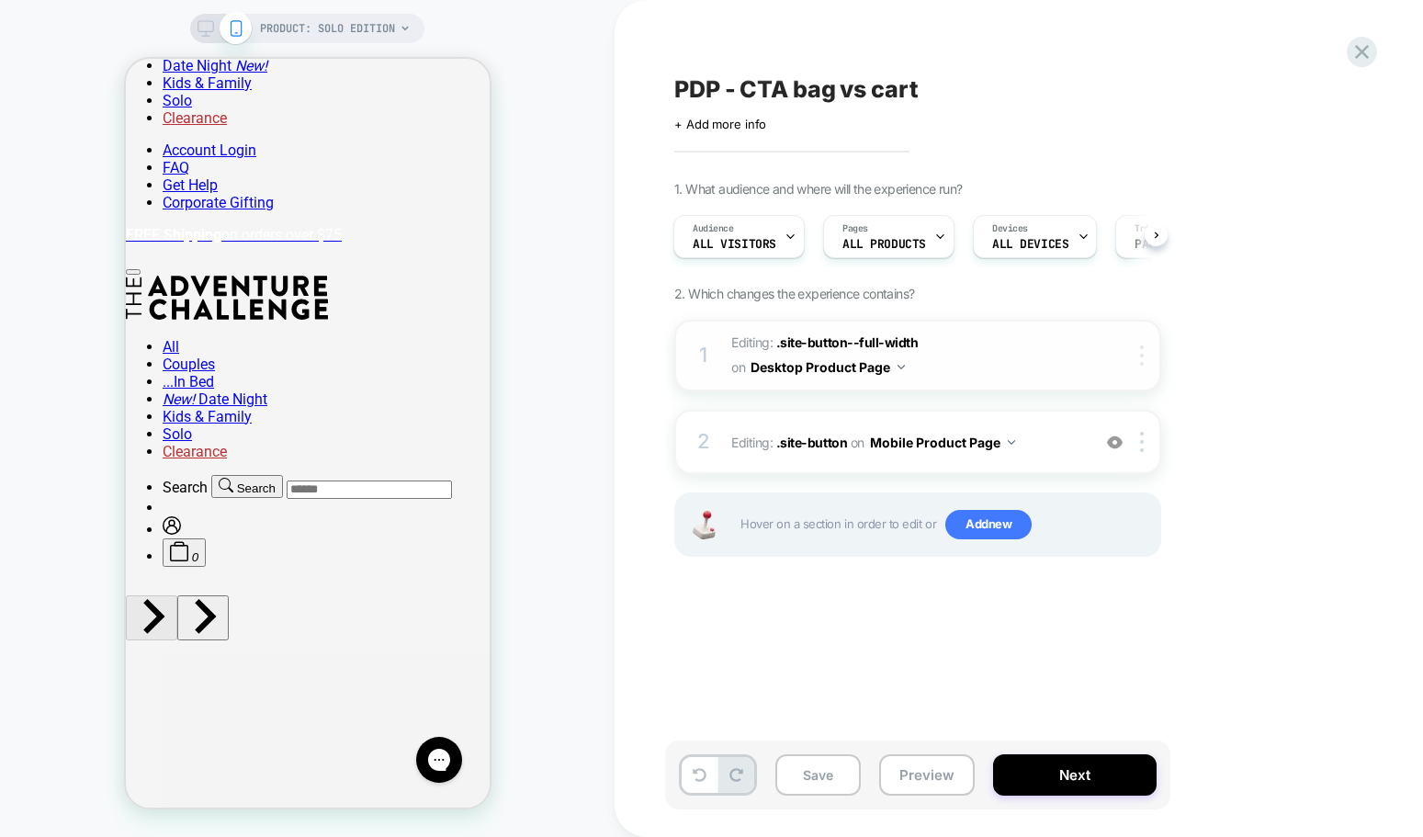
click at [1146, 355] on div at bounding box center [1145, 355] width 30 height 20
click at [991, 357] on span "Editing : .site-button--full-width .site-button--full-width on Desktop Product …" at bounding box center [906, 356] width 350 height 50
click at [208, 18] on div "PRODUCT: Solo Edition" at bounding box center [307, 28] width 234 height 29
click at [211, 29] on rect at bounding box center [206, 26] width 16 height 10
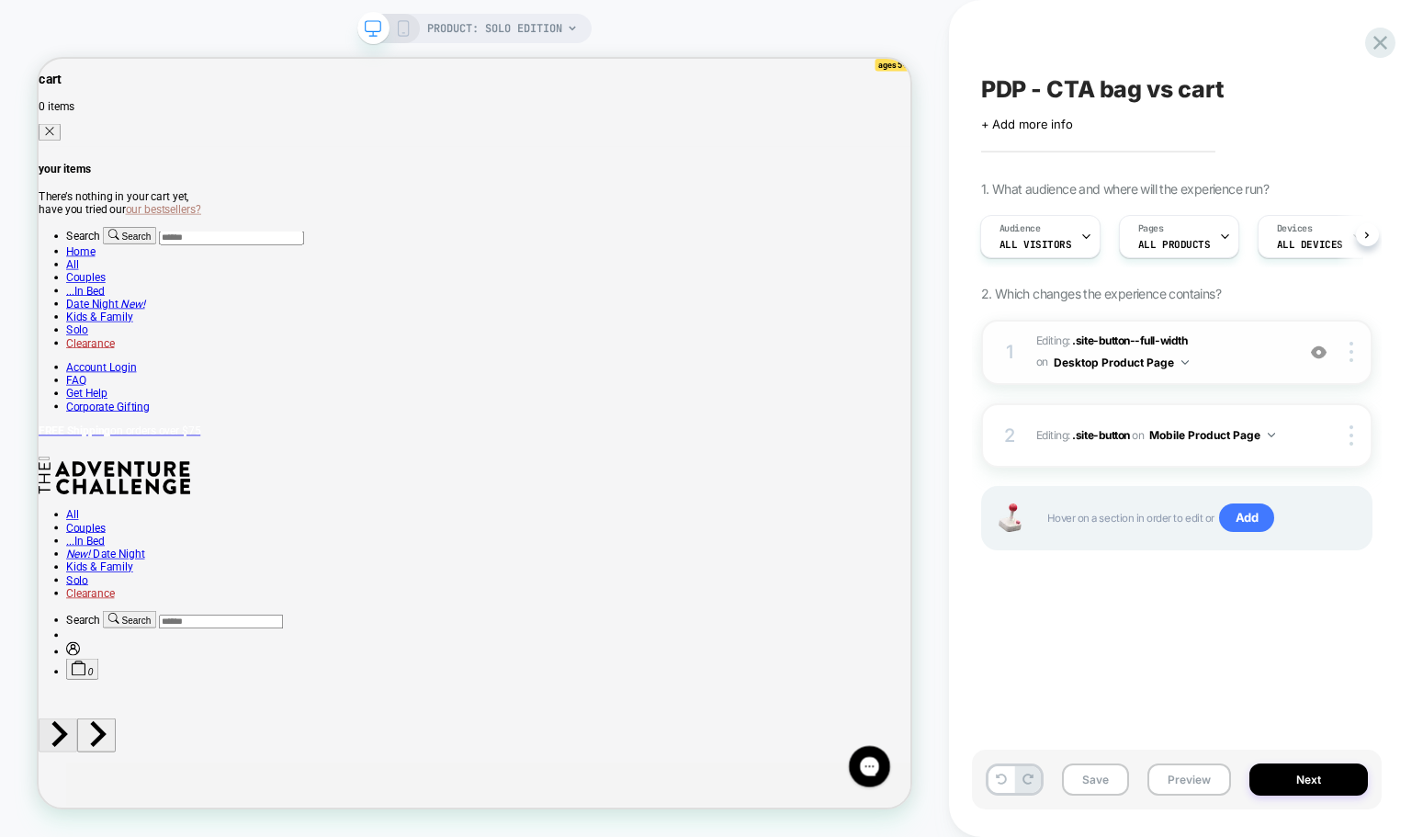
click at [1255, 349] on span "Editing : .site-button--full-width .site-button--full-width on Desktop Product …" at bounding box center [1160, 352] width 249 height 43
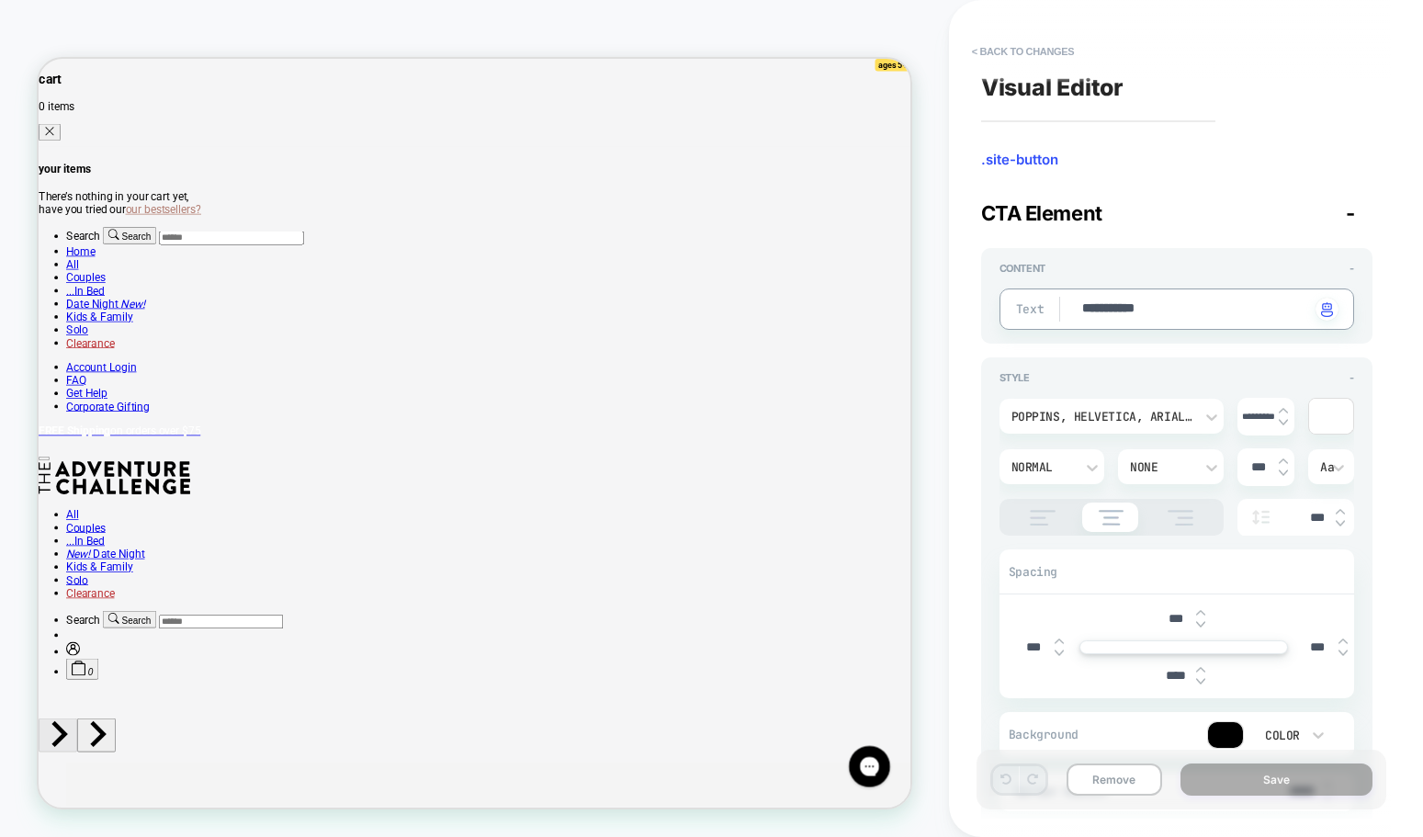
click at [1157, 307] on textarea "**********" at bounding box center [1195, 309] width 230 height 20
type textarea "*"
type textarea "********"
type textarea "*"
type textarea "*********"
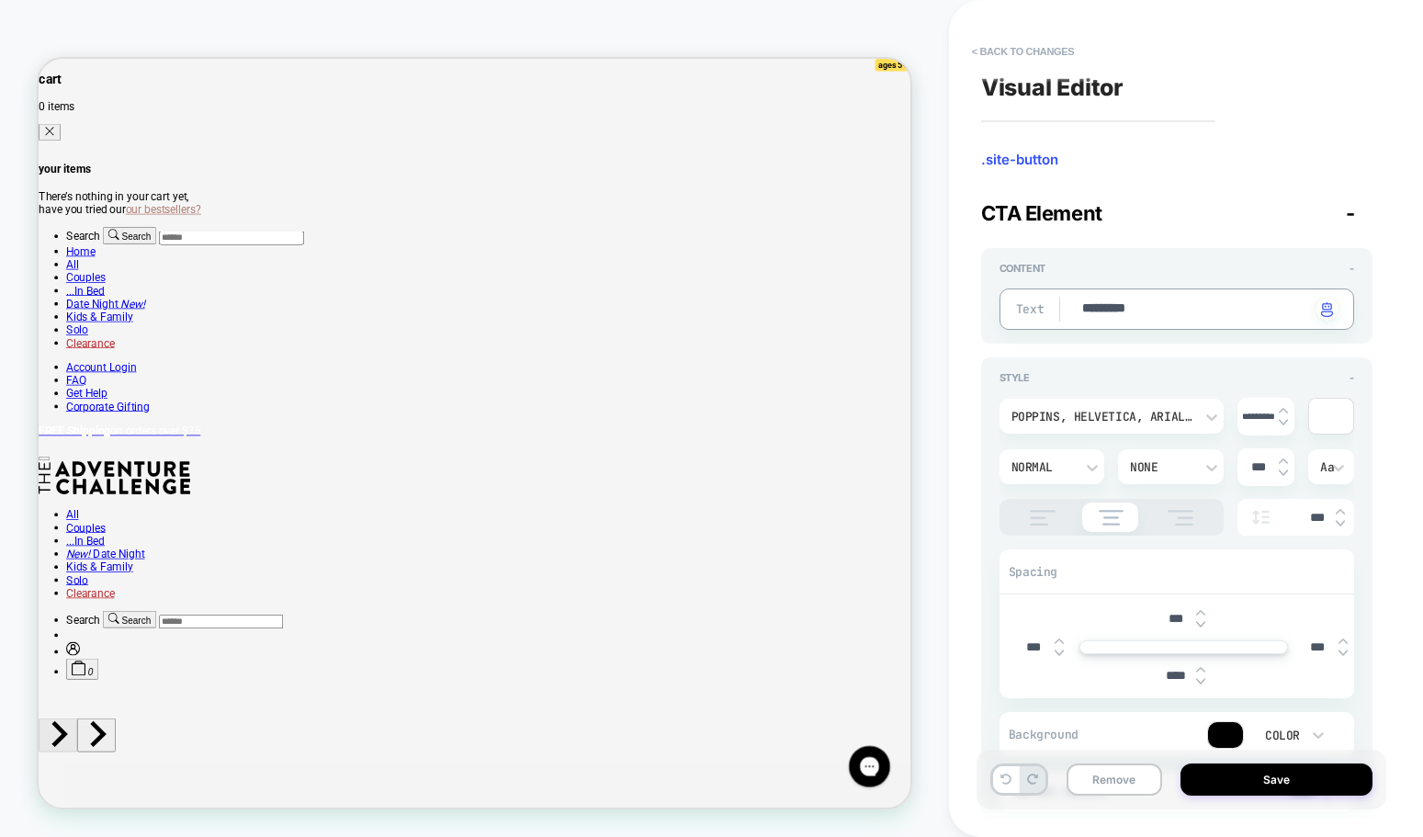
type textarea "*"
type textarea "**********"
type textarea "*"
type textarea "**********"
click at [1306, 773] on button "Save" at bounding box center [1276, 779] width 192 height 32
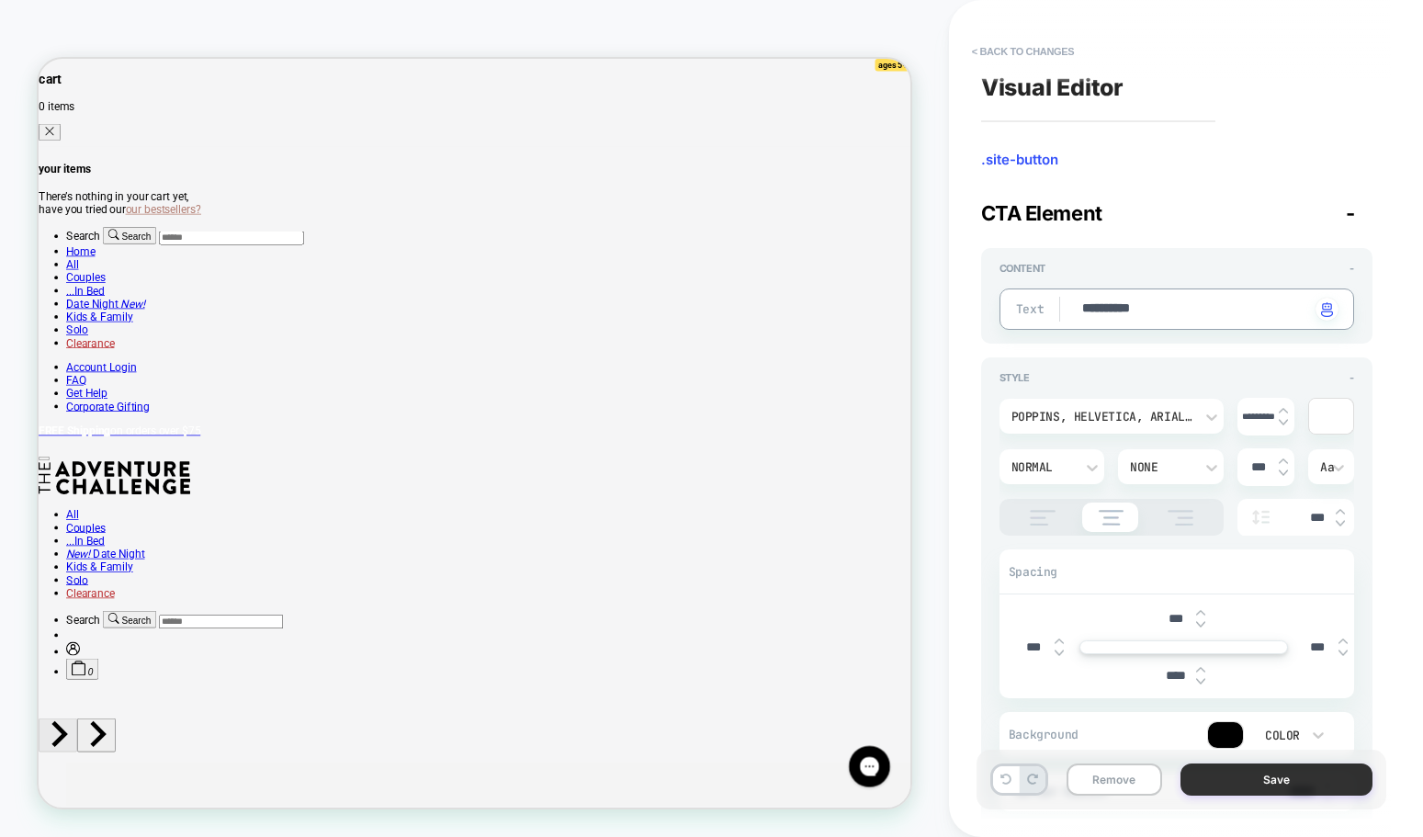
type textarea "*"
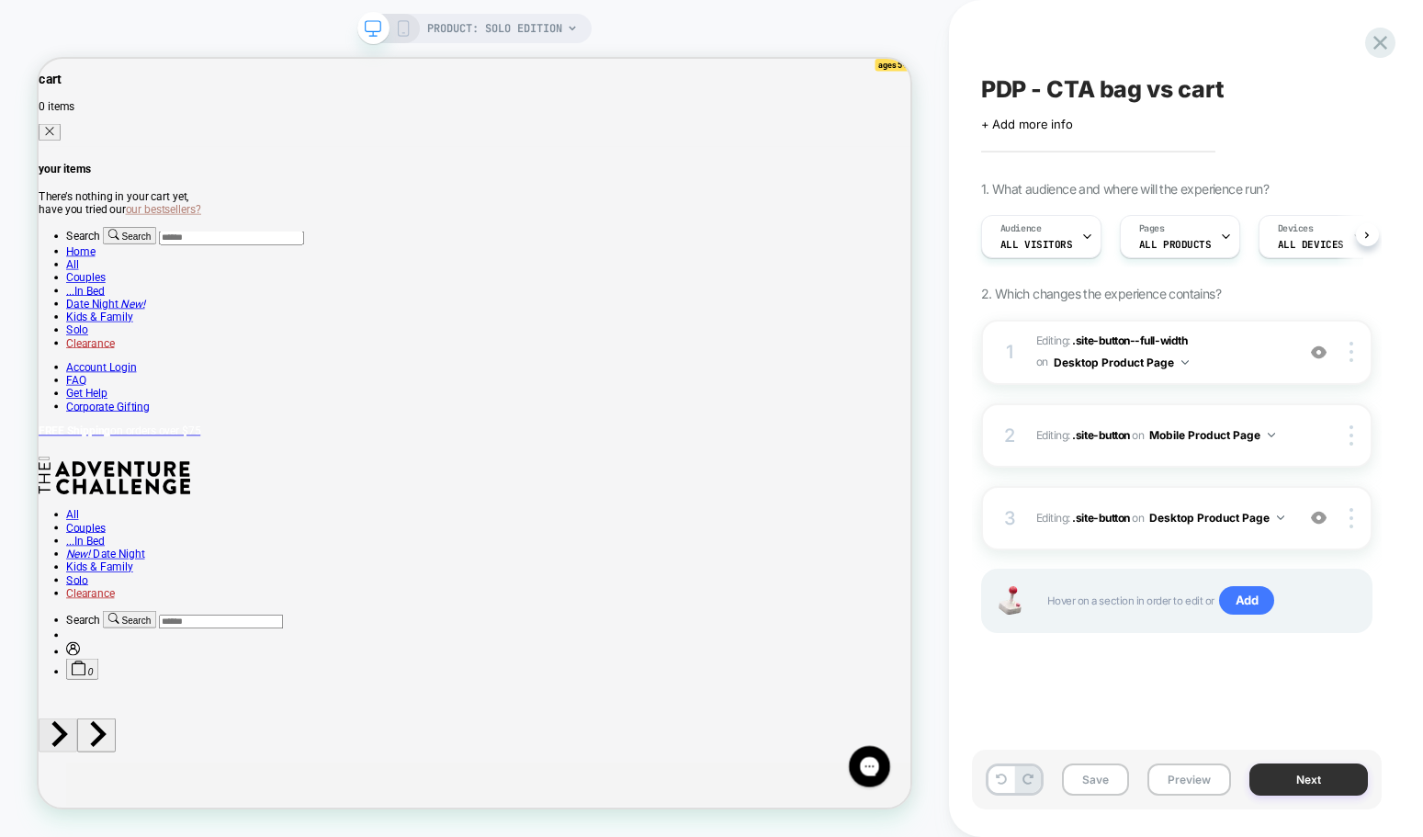
scroll to position [0, 1]
click at [1355, 357] on div at bounding box center [1352, 352] width 35 height 20
click at [1354, 358] on div at bounding box center [1352, 352] width 35 height 20
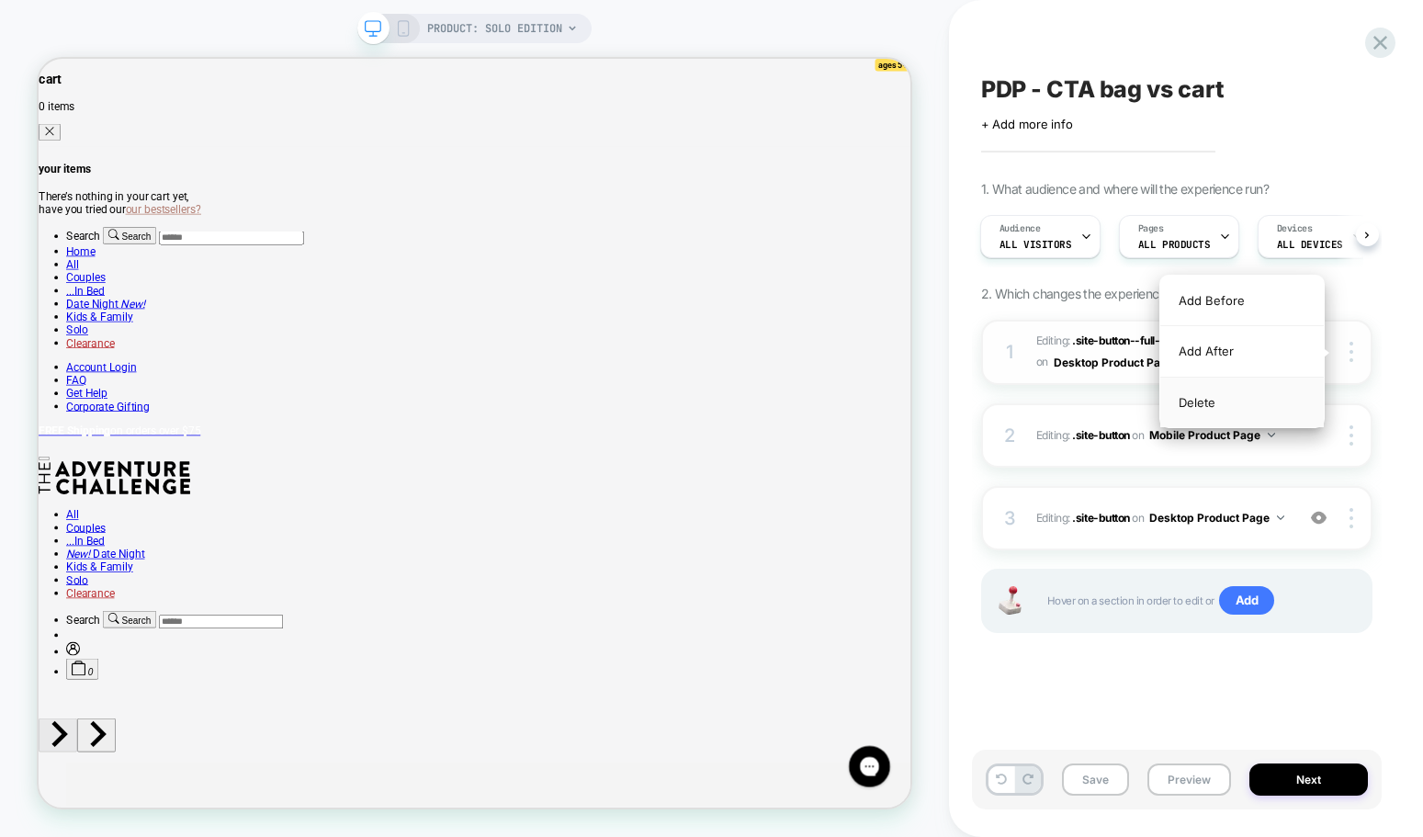
click at [1252, 405] on div "Delete" at bounding box center [1241, 402] width 163 height 50
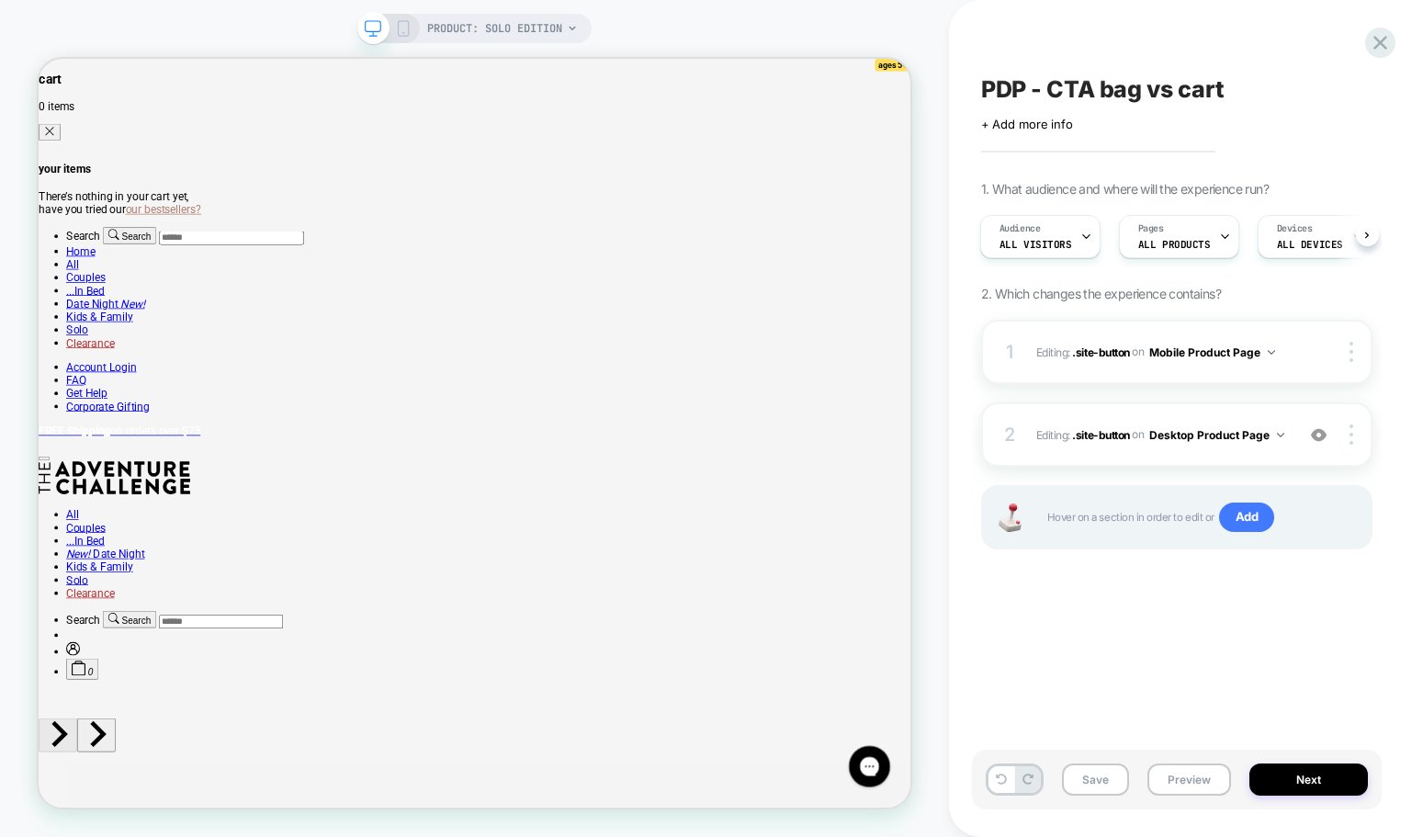
click at [402, 16] on div "PRODUCT: Solo Edition" at bounding box center [474, 28] width 234 height 29
click at [401, 27] on icon at bounding box center [403, 28] width 17 height 17
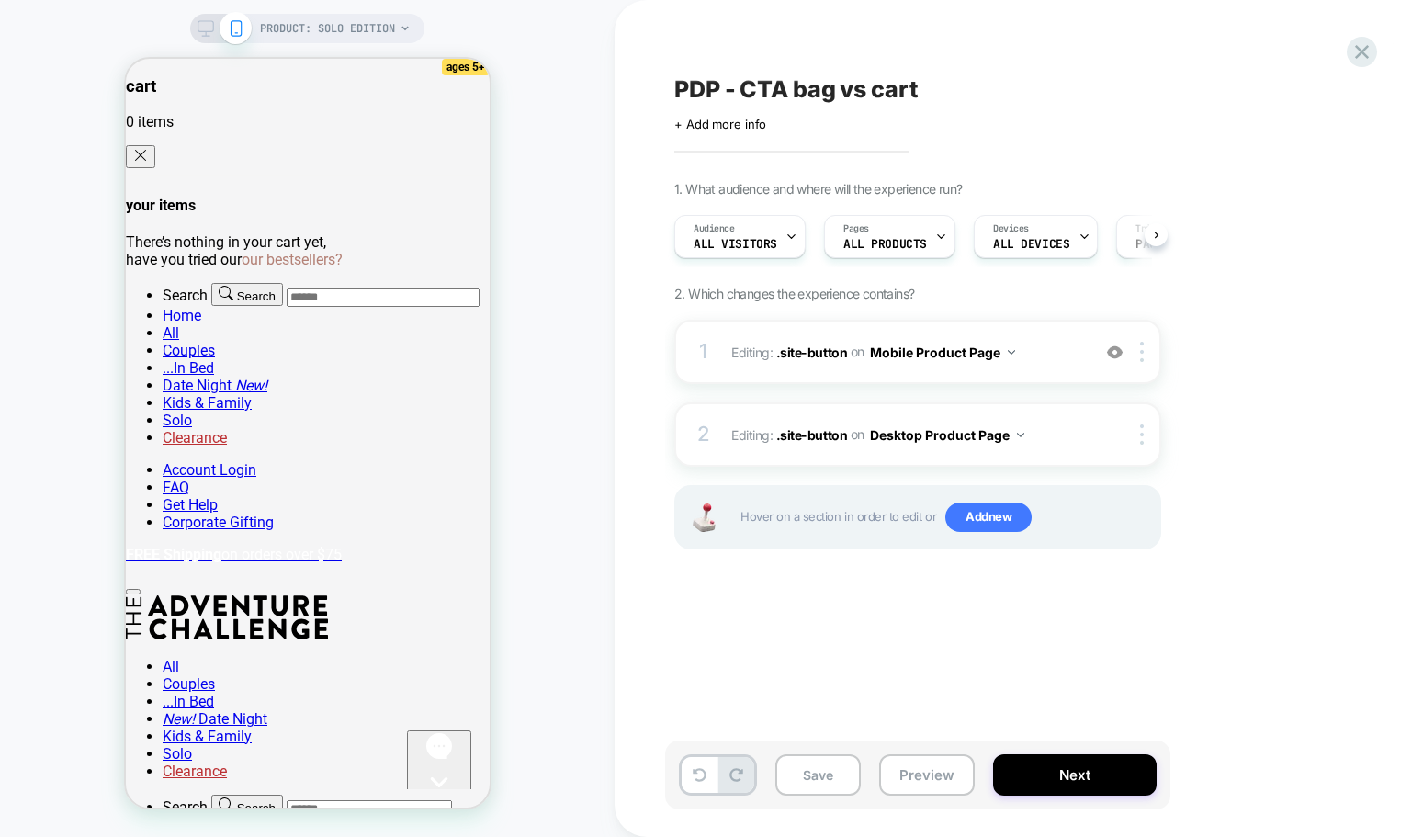
scroll to position [0, 1]
click at [948, 775] on button "Preview" at bounding box center [927, 774] width 96 height 41
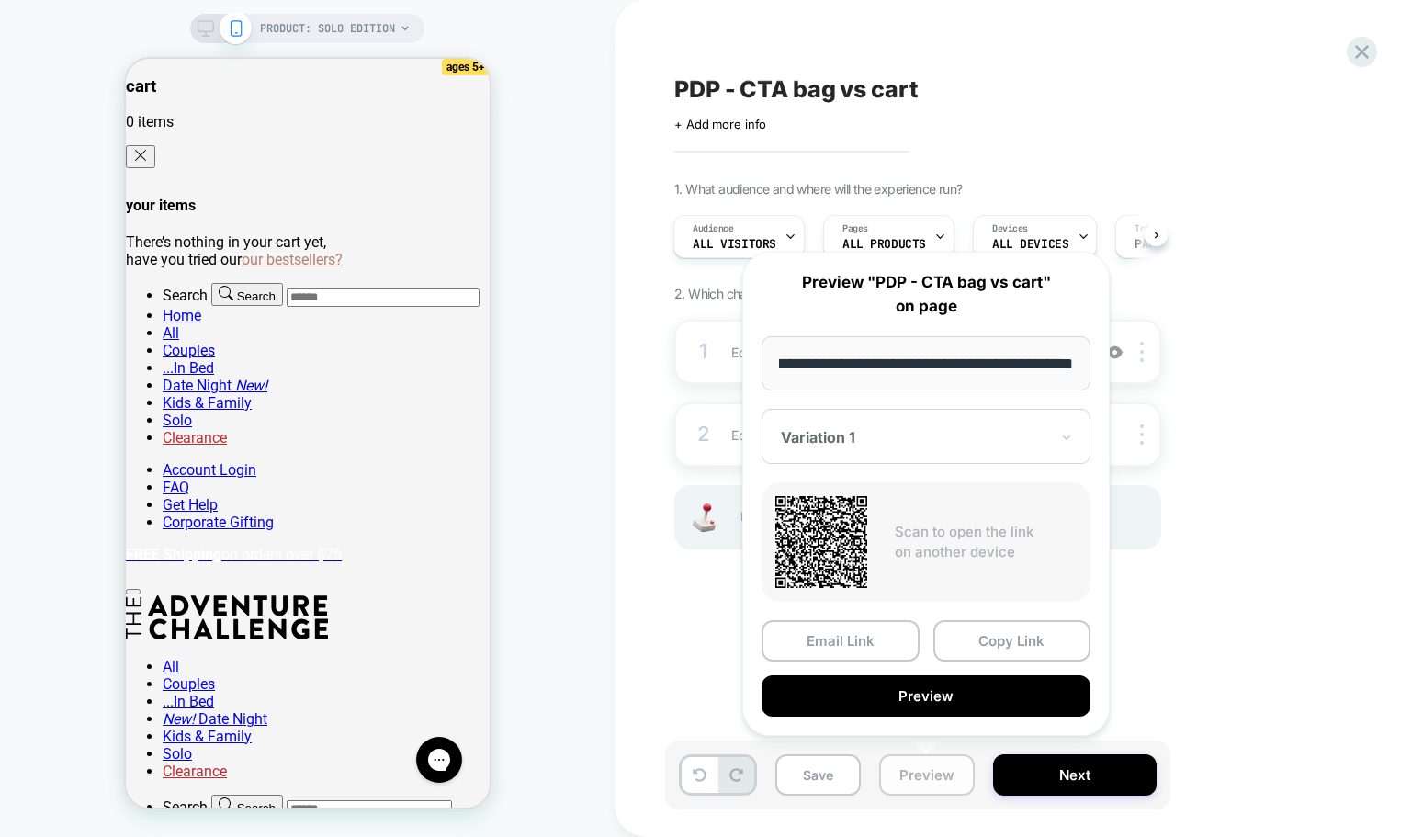
scroll to position [0, 0]
click at [930, 695] on button "Preview" at bounding box center [925, 695] width 329 height 41
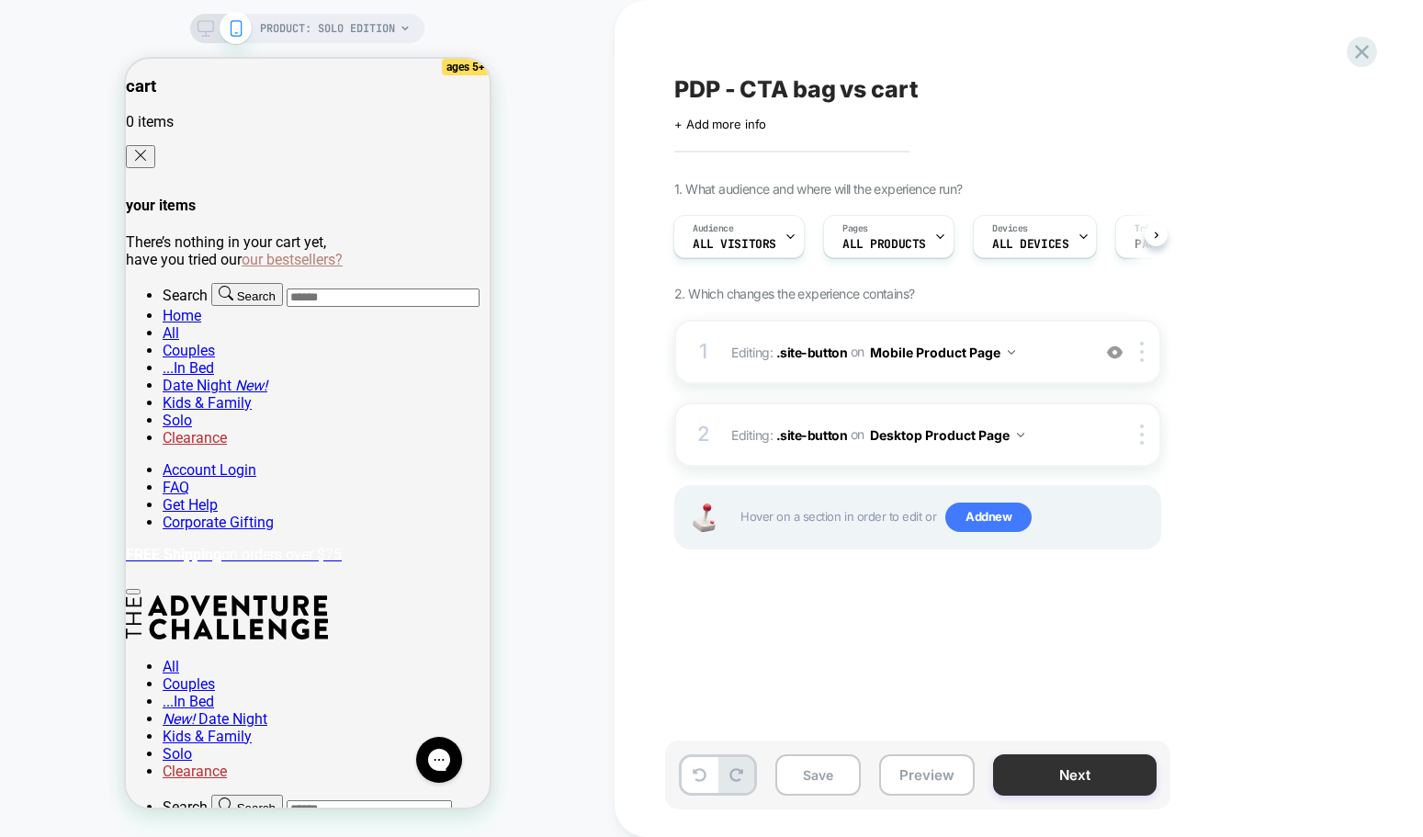
click at [1112, 770] on button "Next" at bounding box center [1074, 774] width 163 height 41
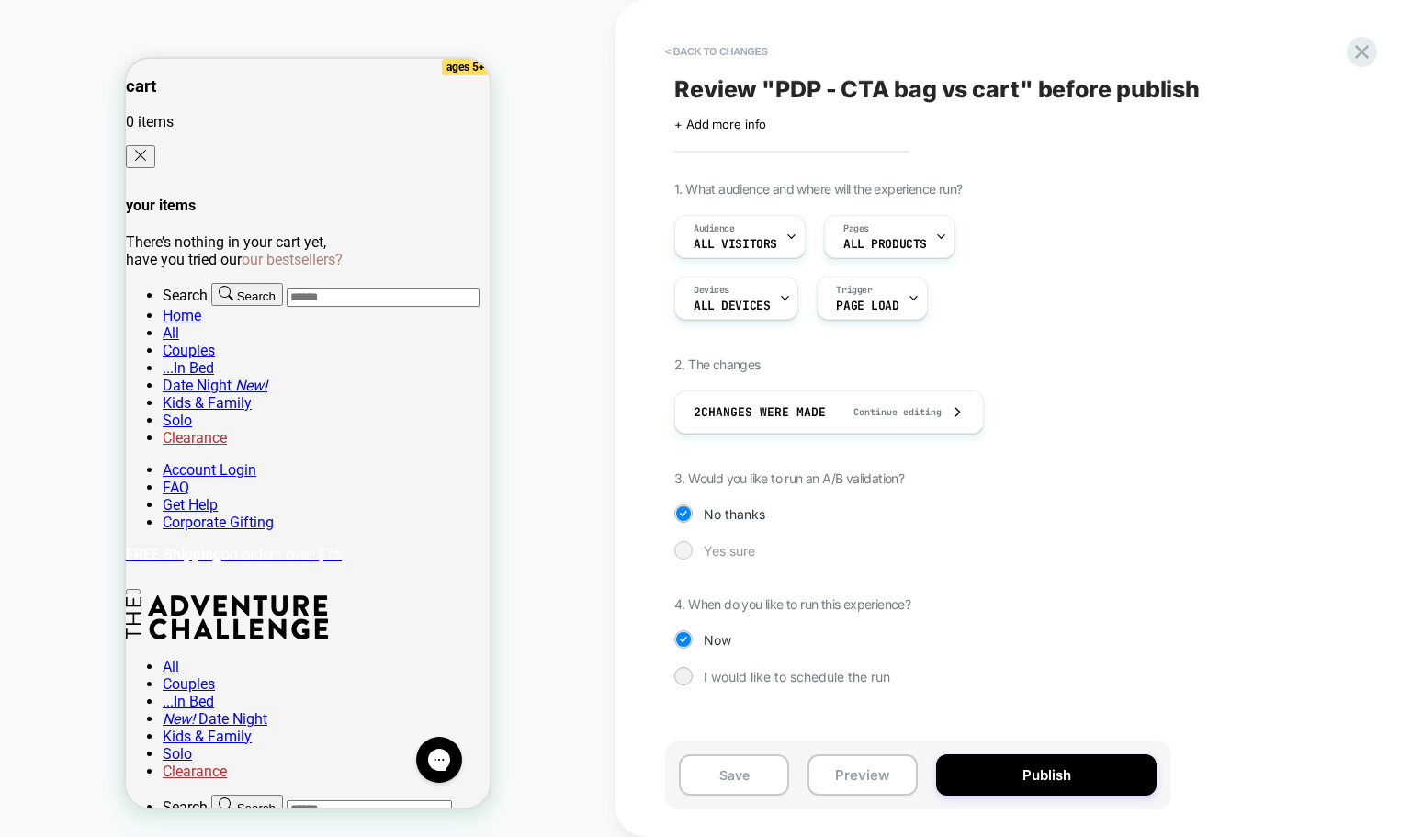
click at [682, 548] on div at bounding box center [683, 550] width 14 height 14
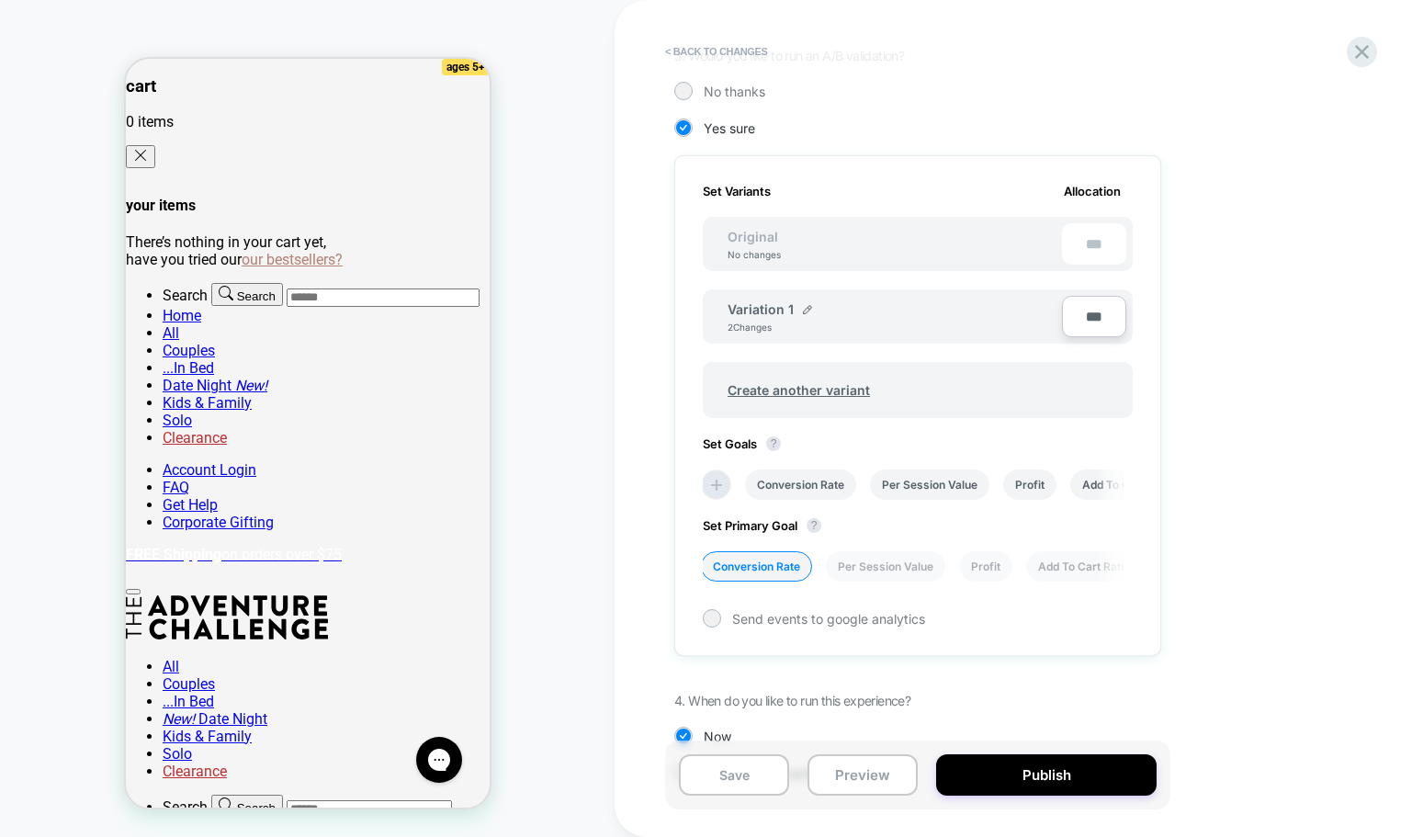
scroll to position [395, 0]
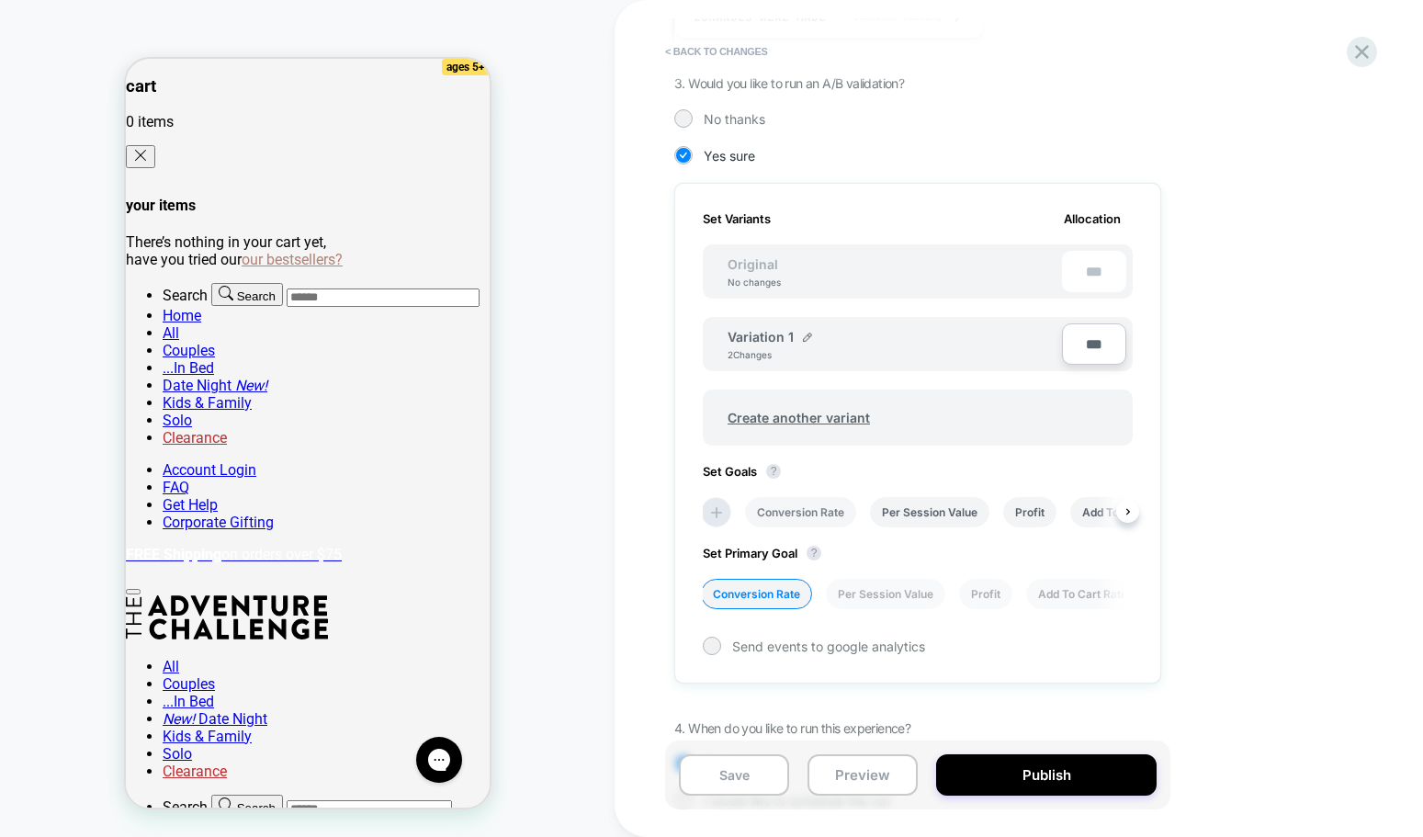
click at [824, 513] on li "Conversion Rate" at bounding box center [800, 512] width 111 height 30
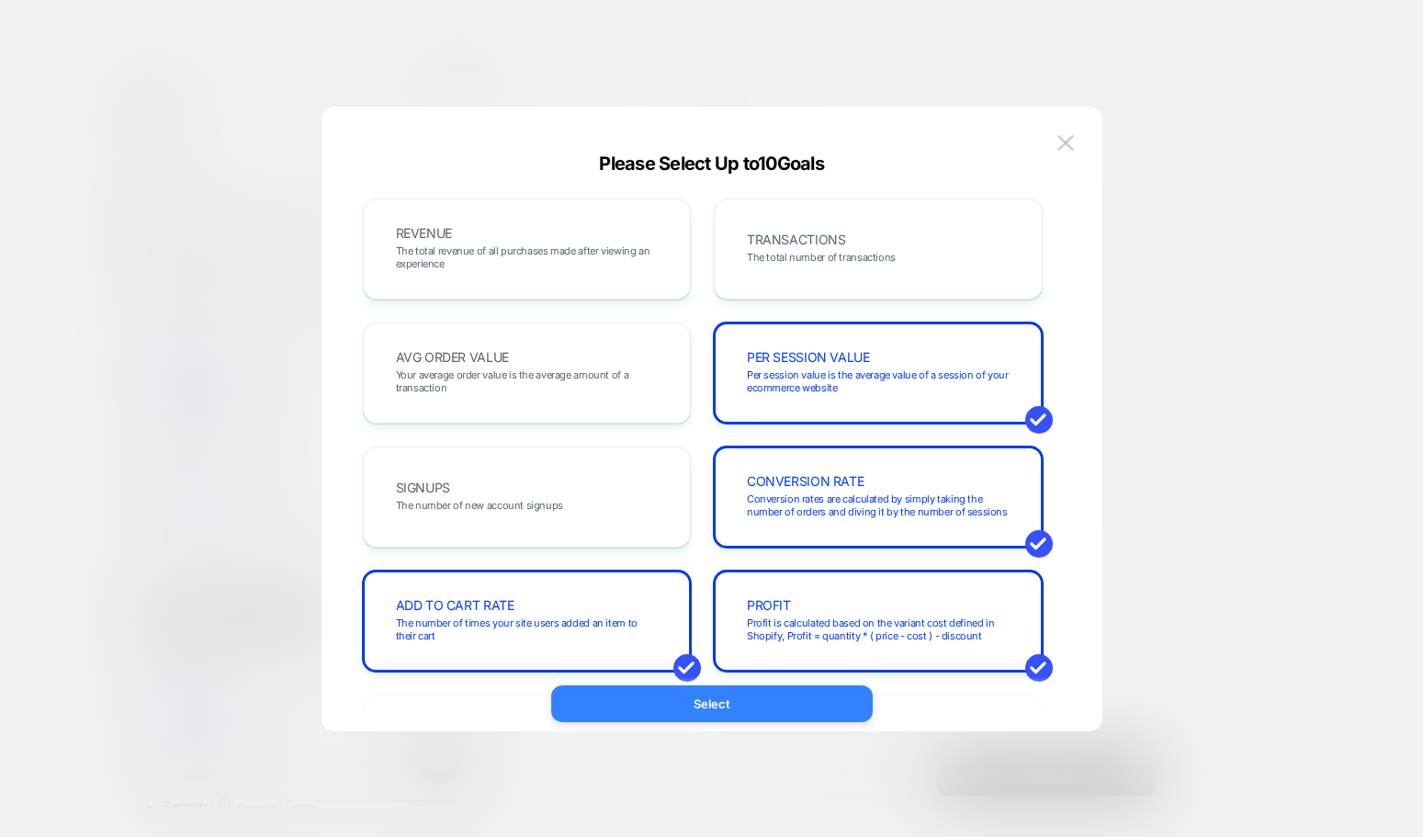
click at [843, 695] on button "Select" at bounding box center [711, 703] width 321 height 37
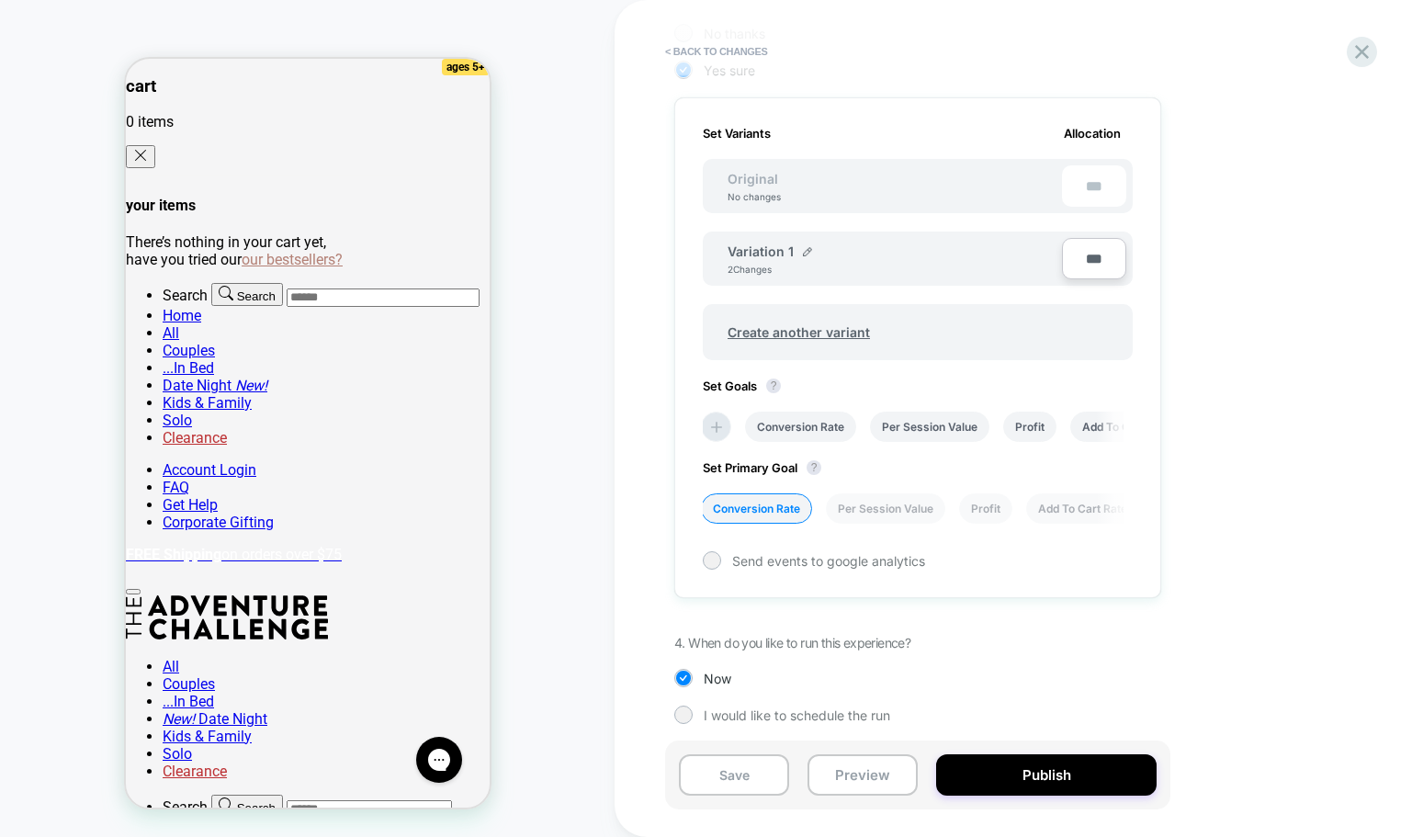
scroll to position [487, 0]
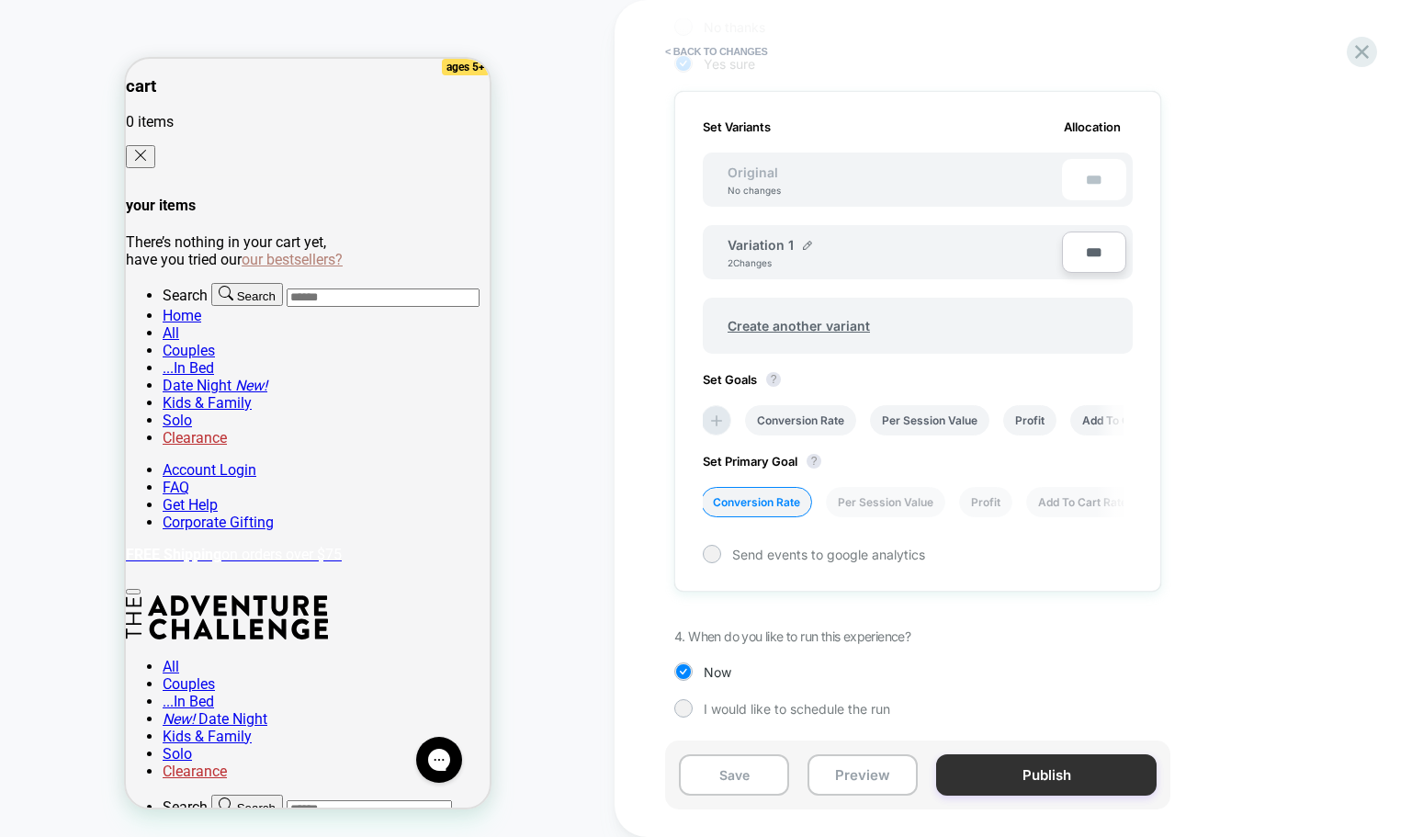
click at [1091, 766] on button "Publish" at bounding box center [1046, 774] width 220 height 41
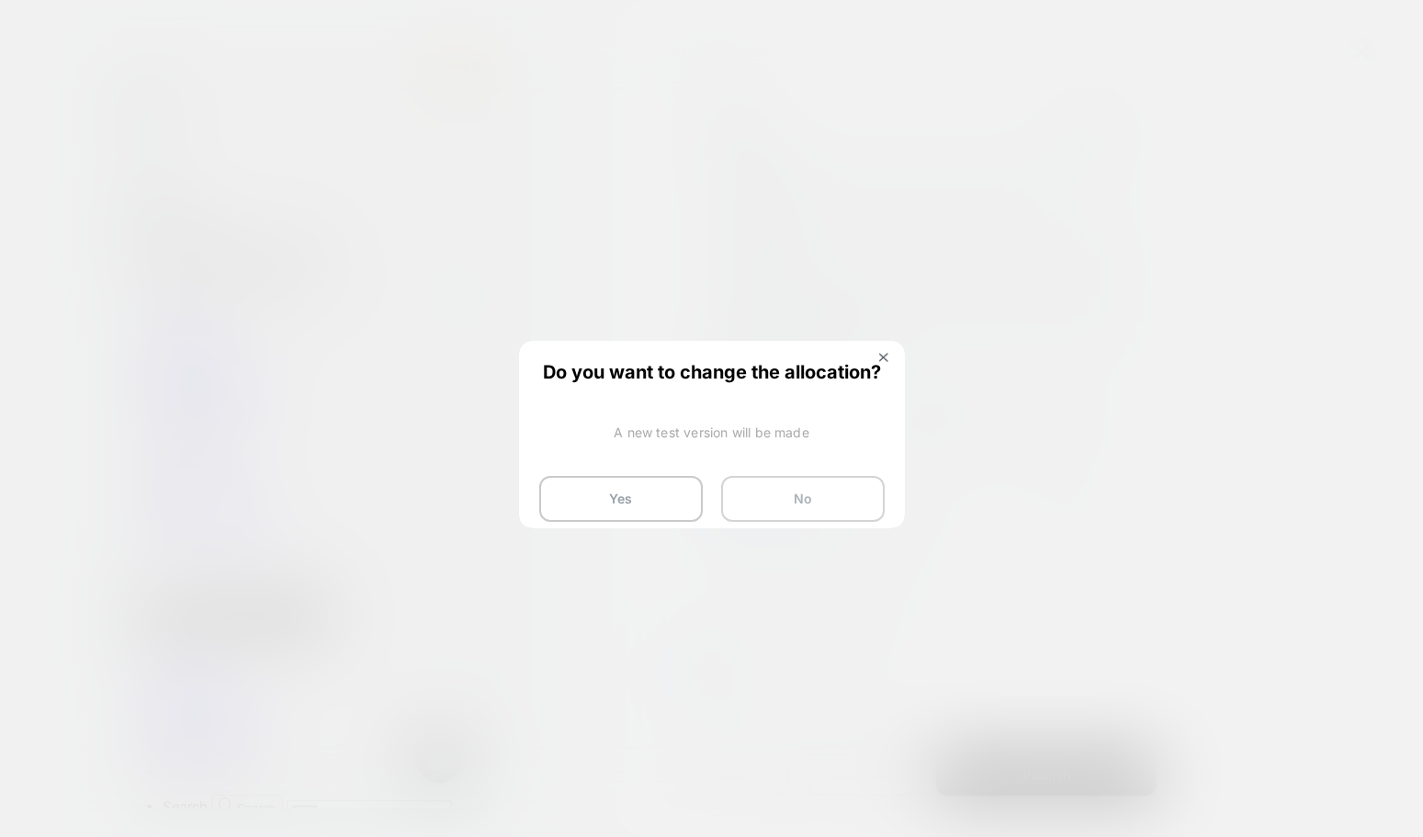
click at [836, 510] on button "No" at bounding box center [802, 499] width 163 height 46
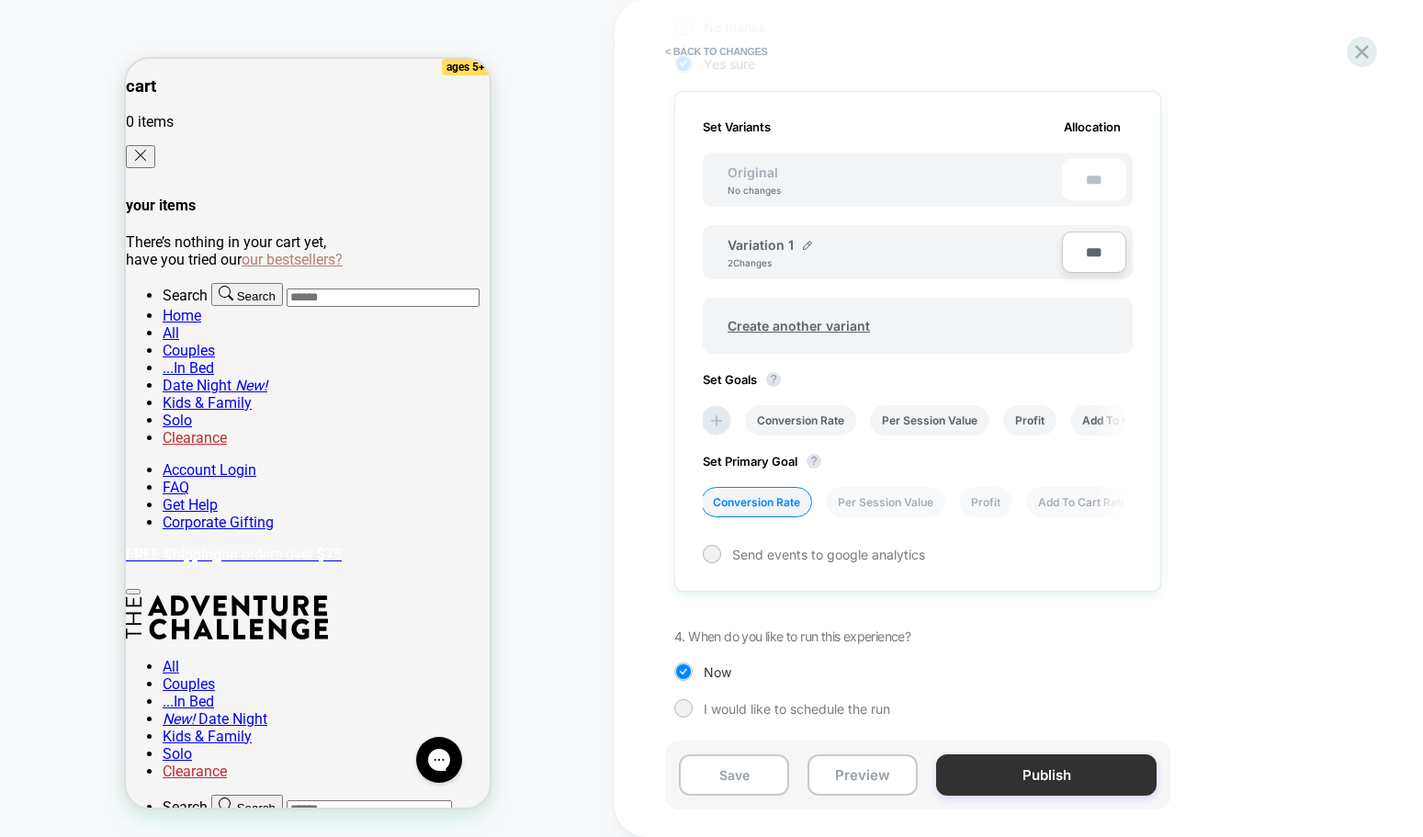
click at [1091, 783] on button "Publish" at bounding box center [1046, 774] width 220 height 41
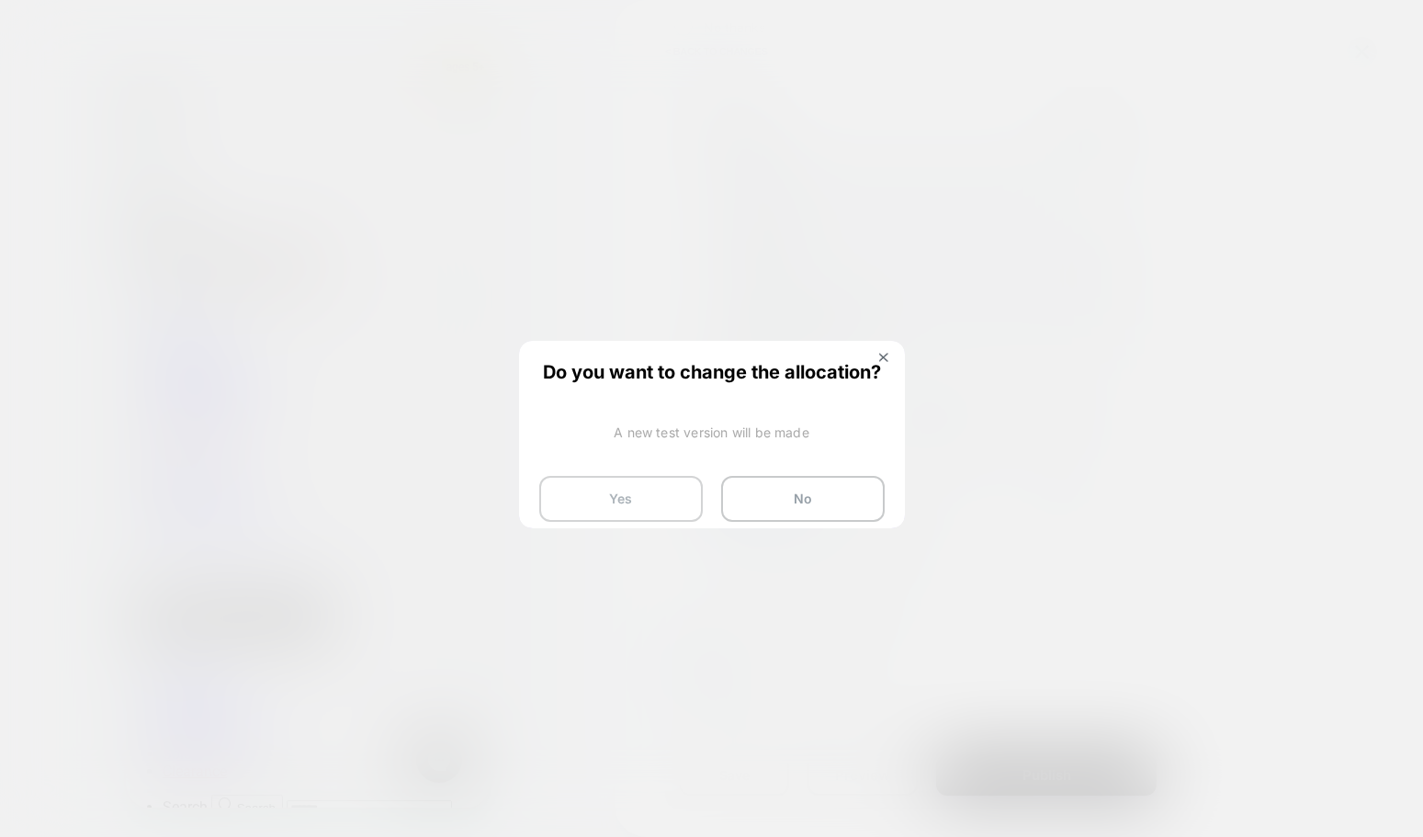
click at [661, 502] on button "Yes" at bounding box center [620, 499] width 163 height 46
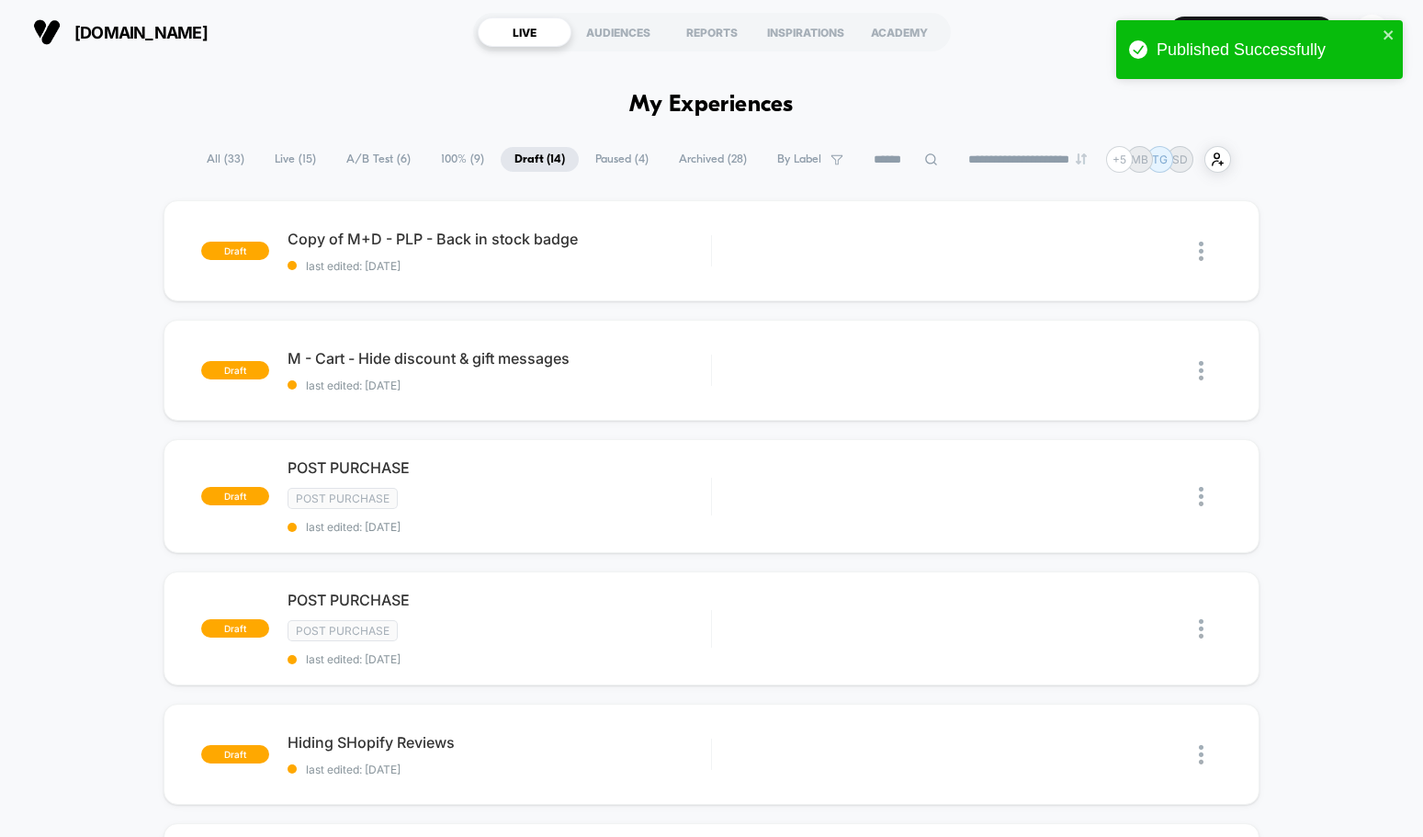
click at [228, 153] on span "All ( 33 )" at bounding box center [225, 159] width 65 height 25
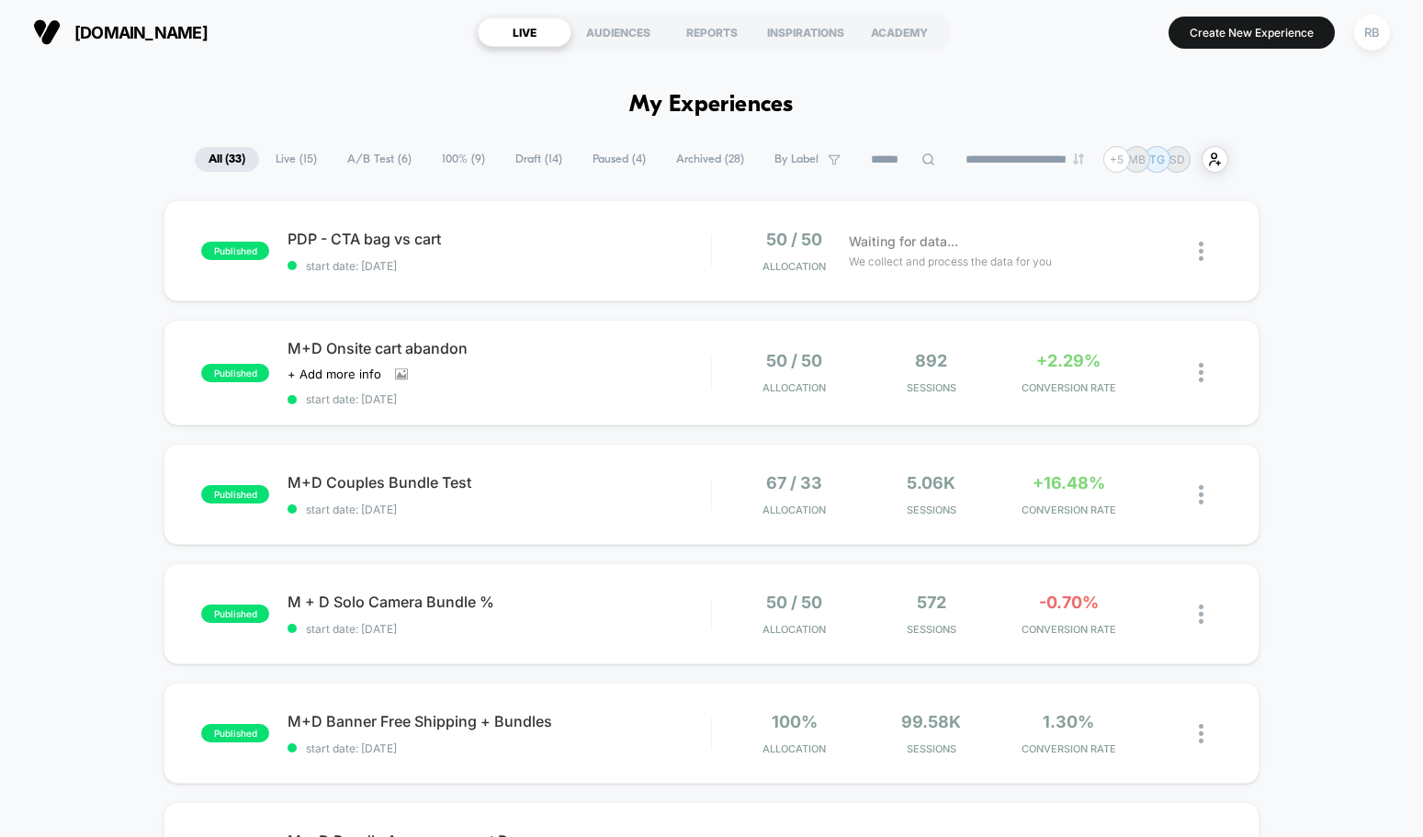
click at [290, 162] on span "Live ( 15 )" at bounding box center [296, 159] width 69 height 25
